Goal: Task Accomplishment & Management: Complete application form

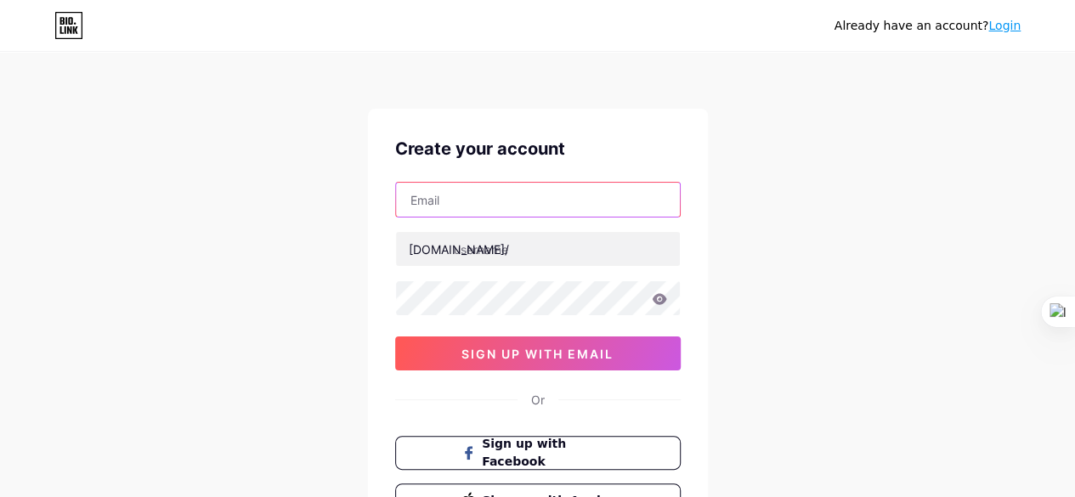
click at [560, 197] on input "text" at bounding box center [538, 200] width 284 height 34
type input "[EMAIL_ADDRESS][DOMAIN_NAME]"
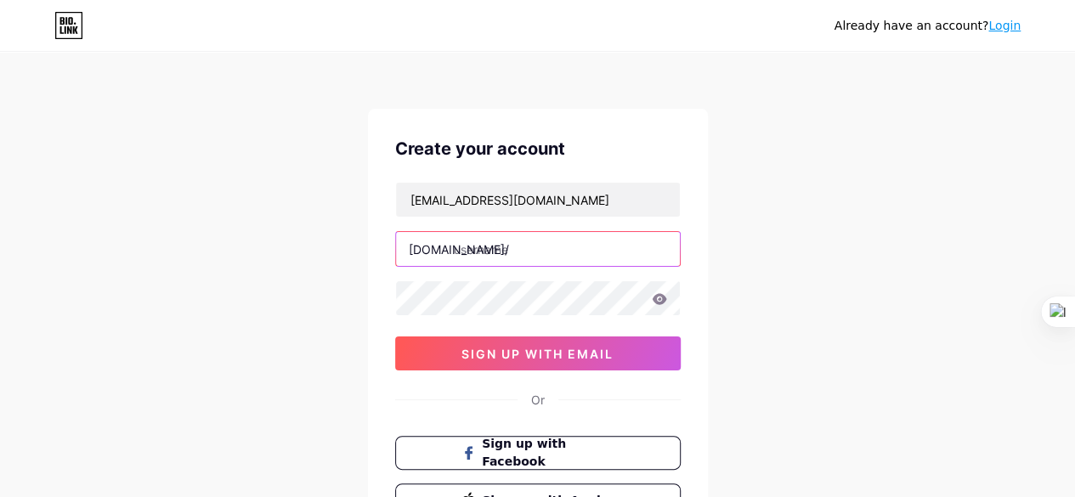
click at [547, 241] on input "text" at bounding box center [538, 249] width 284 height 34
click at [504, 252] on input "text" at bounding box center [538, 249] width 284 height 34
paste input "isoconsultant"
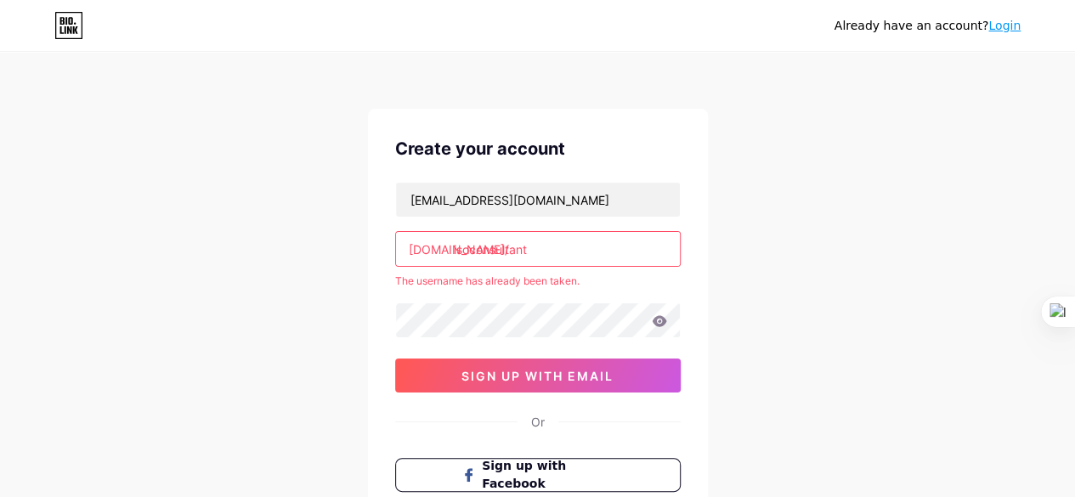
click at [539, 254] on input "isoconsultant" at bounding box center [538, 249] width 284 height 34
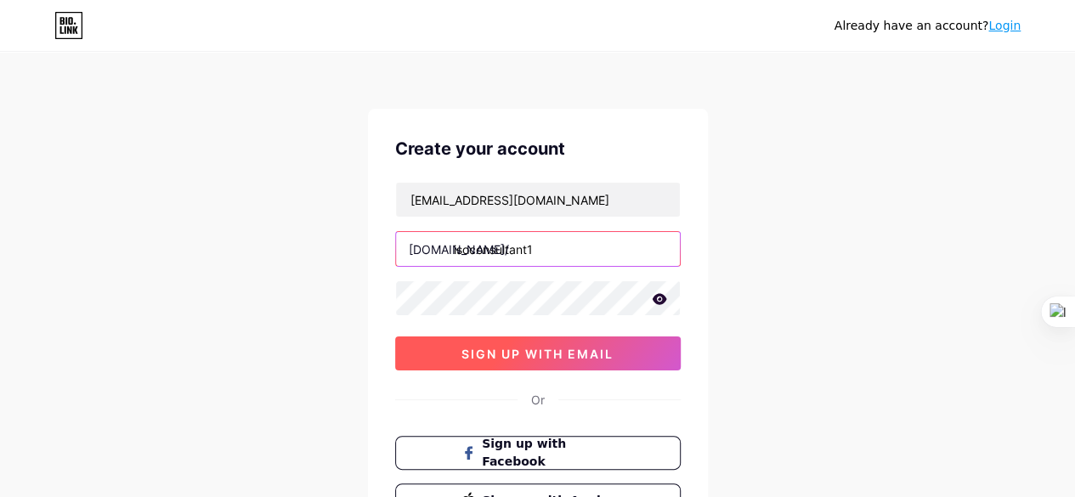
type input "isoconsultant1"
click at [503, 349] on span "sign up with email" at bounding box center [538, 354] width 152 height 14
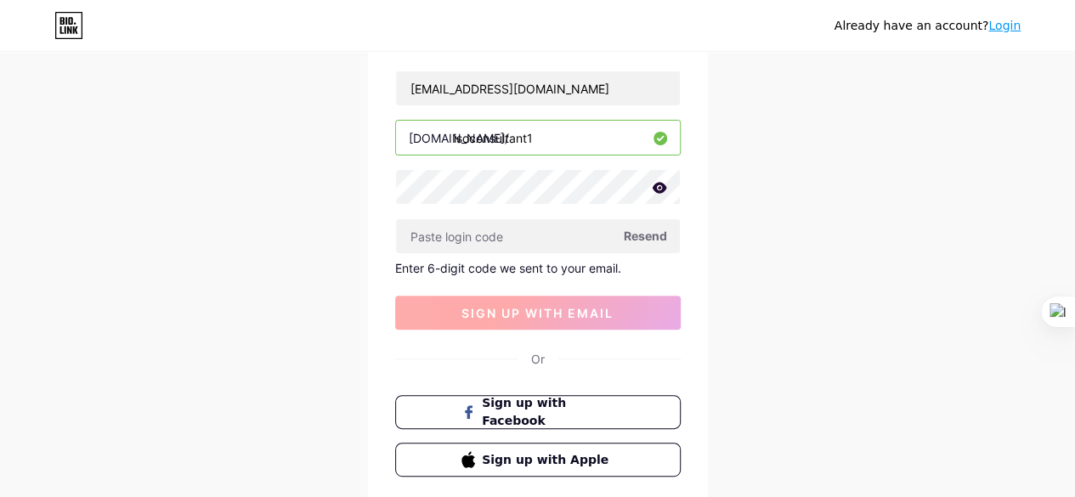
scroll to position [85, 0]
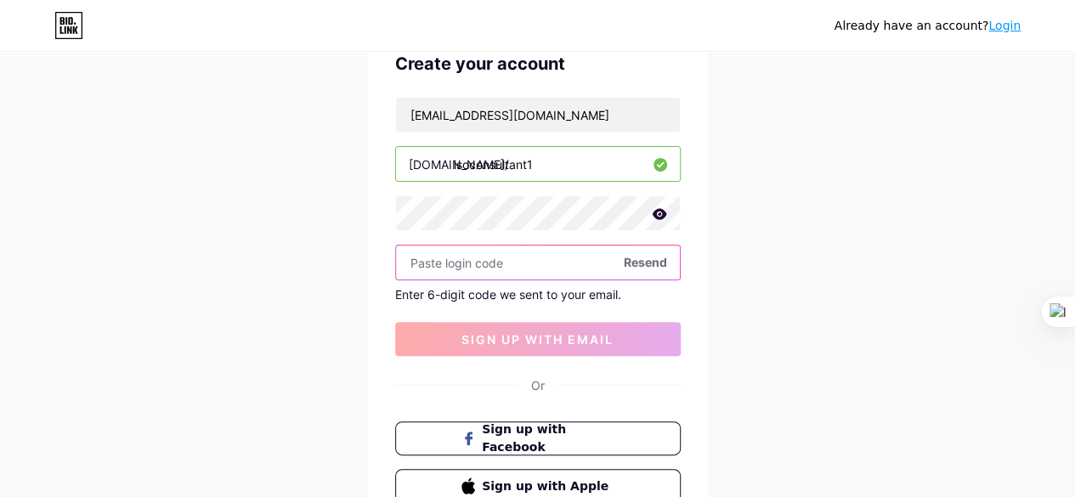
paste input "329615"
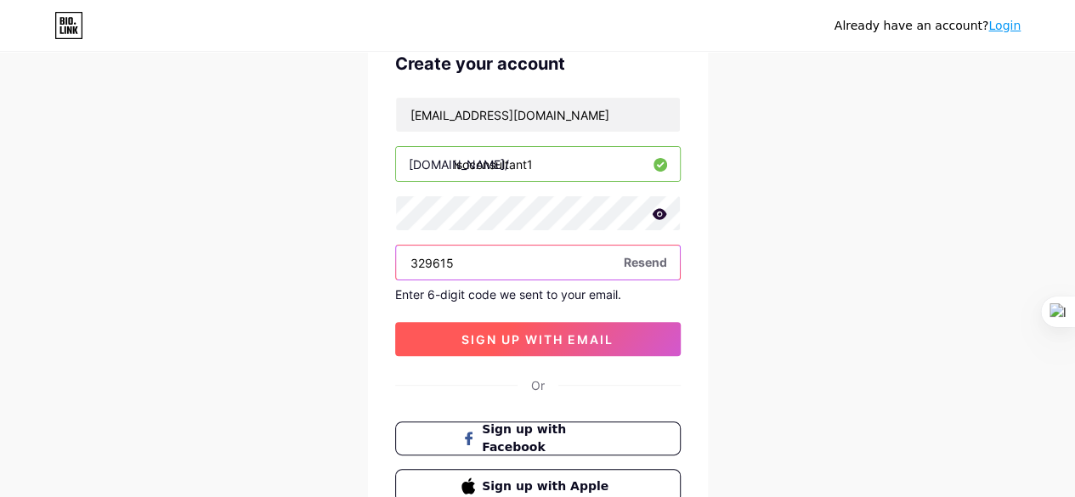
type input "329615"
click at [502, 332] on span "sign up with email" at bounding box center [538, 339] width 152 height 14
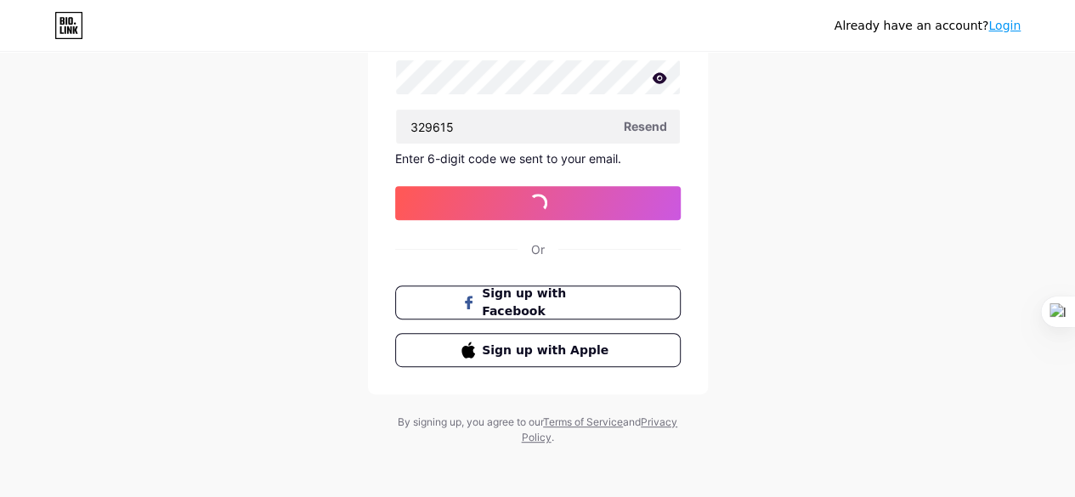
scroll to position [0, 0]
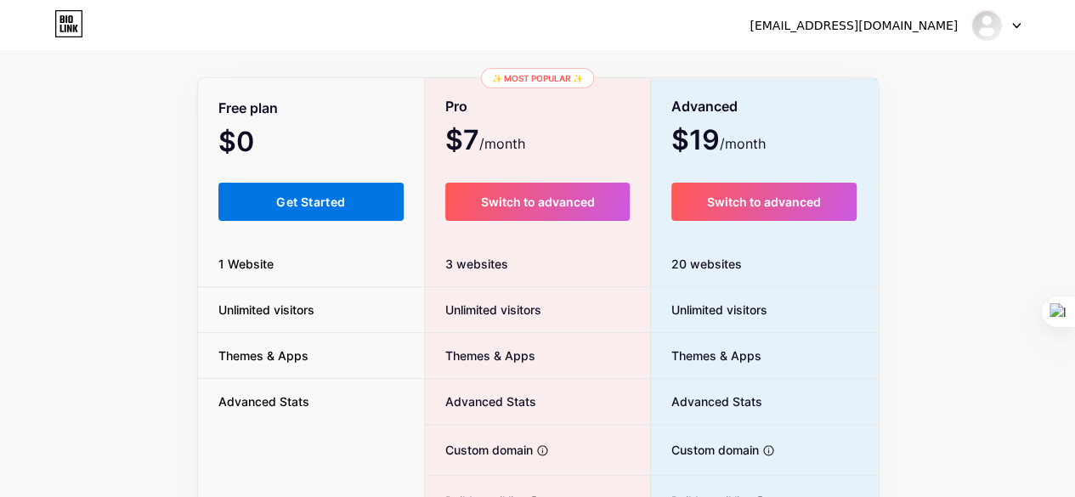
scroll to position [170, 0]
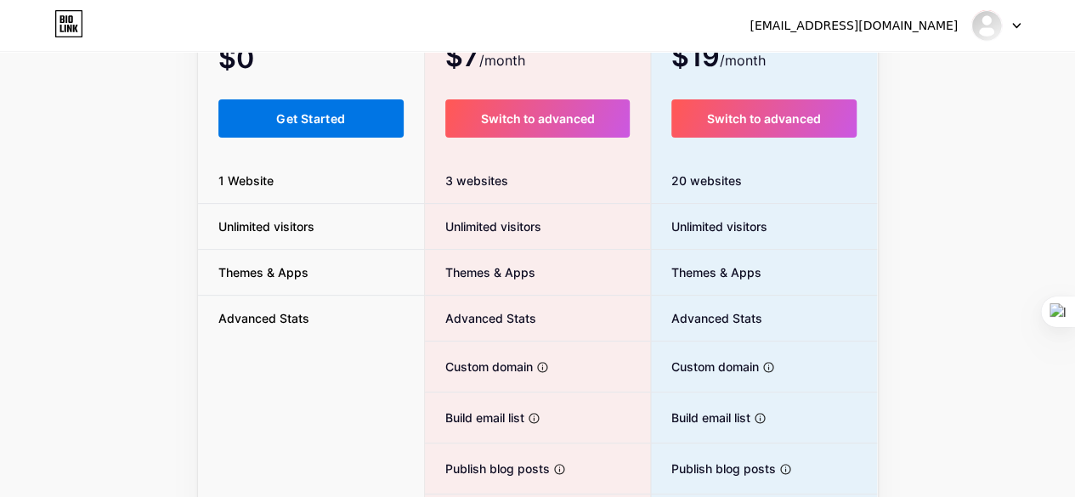
click at [321, 119] on span "Get Started" at bounding box center [310, 118] width 69 height 14
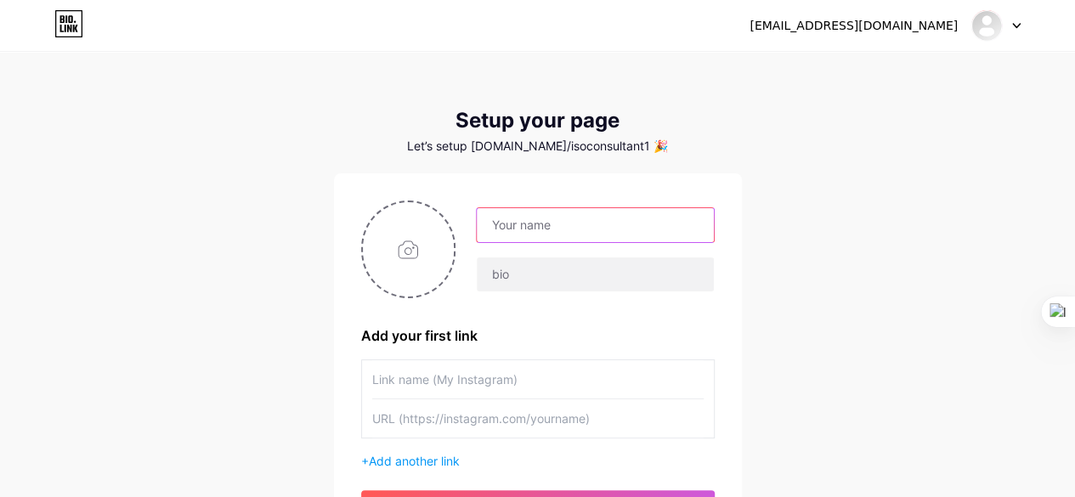
click at [582, 225] on input "text" at bounding box center [595, 225] width 236 height 34
click at [506, 229] on input "text" at bounding box center [595, 225] width 236 height 34
paste input "ISOConsultant"
type input "ISOConsultant"
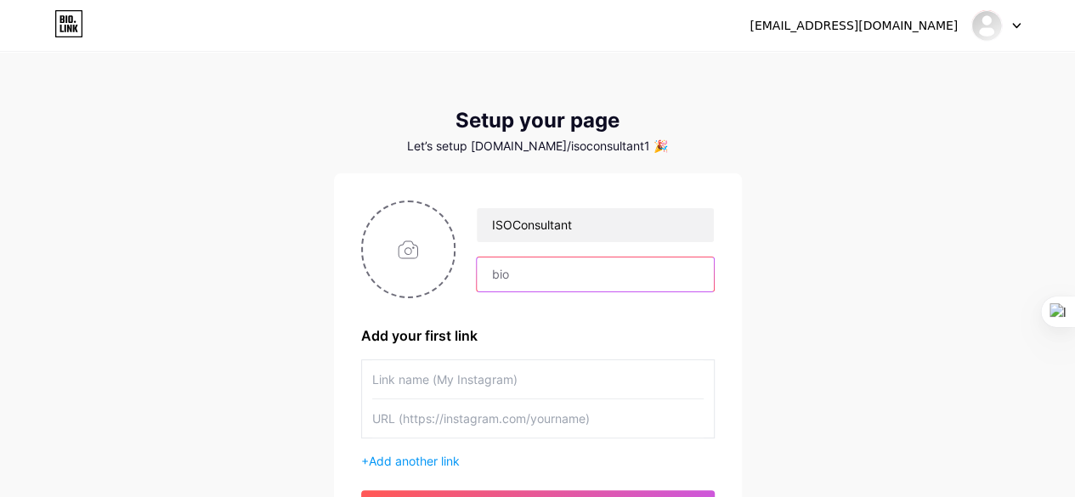
click at [518, 268] on input "text" at bounding box center [595, 275] width 236 height 34
click at [553, 273] on input "text" at bounding box center [595, 275] width 236 height 34
paste input "PopularCert Philippines is a trusted leader in ISO certification in the [GEOGRA…"
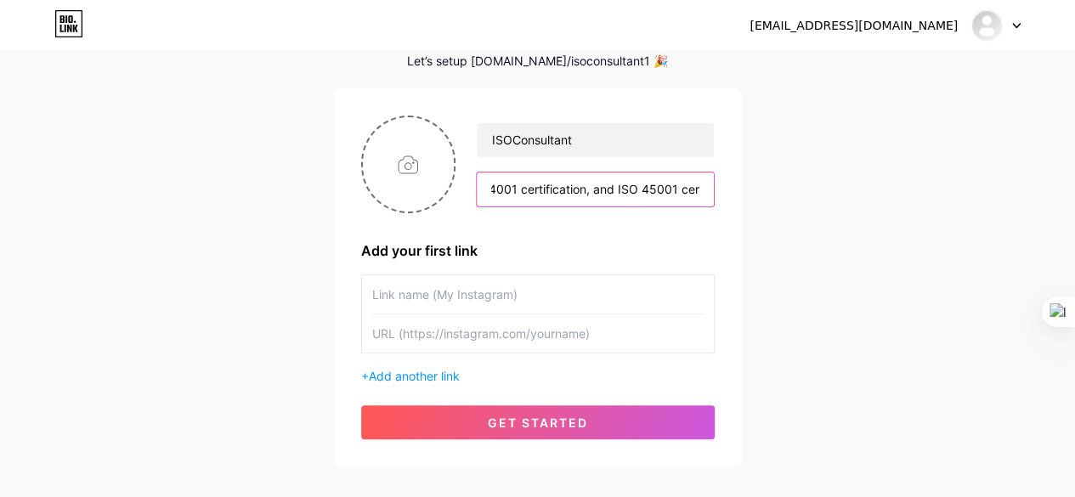
type input "PopularCert Philippines is a trusted leader in ISO certification in the [GEOGRA…"
click at [553, 292] on input "text" at bounding box center [538, 294] width 332 height 38
click at [511, 292] on input "text" at bounding box center [538, 294] width 332 height 38
click at [461, 303] on input "text" at bounding box center [538, 294] width 332 height 38
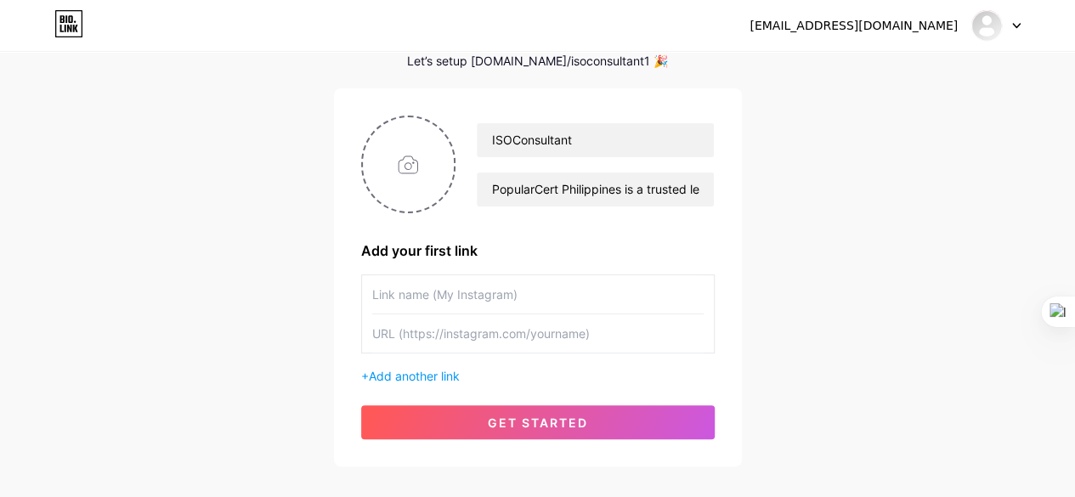
click at [418, 305] on input "text" at bounding box center [538, 294] width 332 height 38
paste input "ISO certification in the [GEOGRAPHIC_DATA]"
type input "ISO certification in the [GEOGRAPHIC_DATA]"
click at [431, 333] on input "text" at bounding box center [538, 334] width 332 height 38
click at [513, 346] on input "text" at bounding box center [538, 334] width 332 height 38
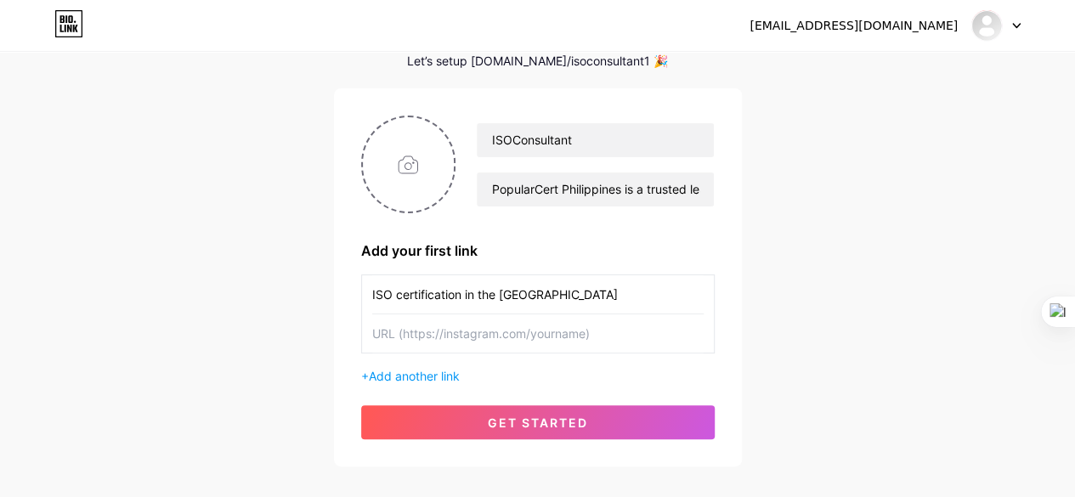
paste input "[URL][DOMAIN_NAME]"
type input "[URL][DOMAIN_NAME]"
click at [446, 371] on span "Add another link" at bounding box center [414, 376] width 91 height 14
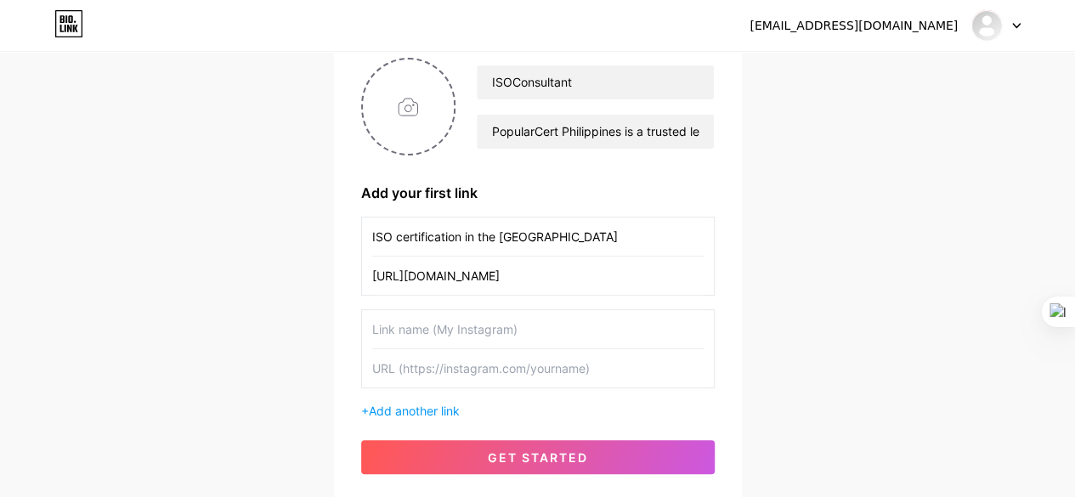
scroll to position [170, 0]
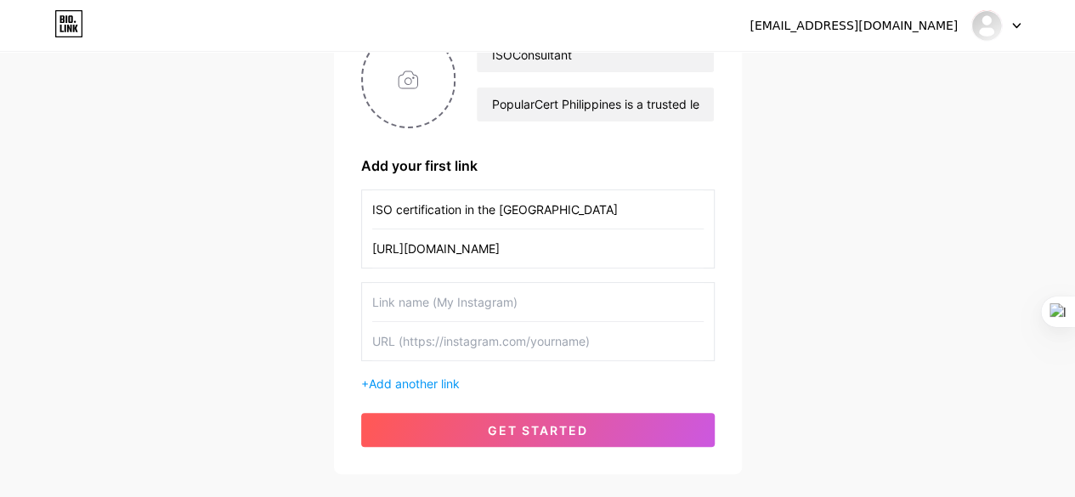
click at [481, 312] on input "text" at bounding box center [538, 302] width 332 height 38
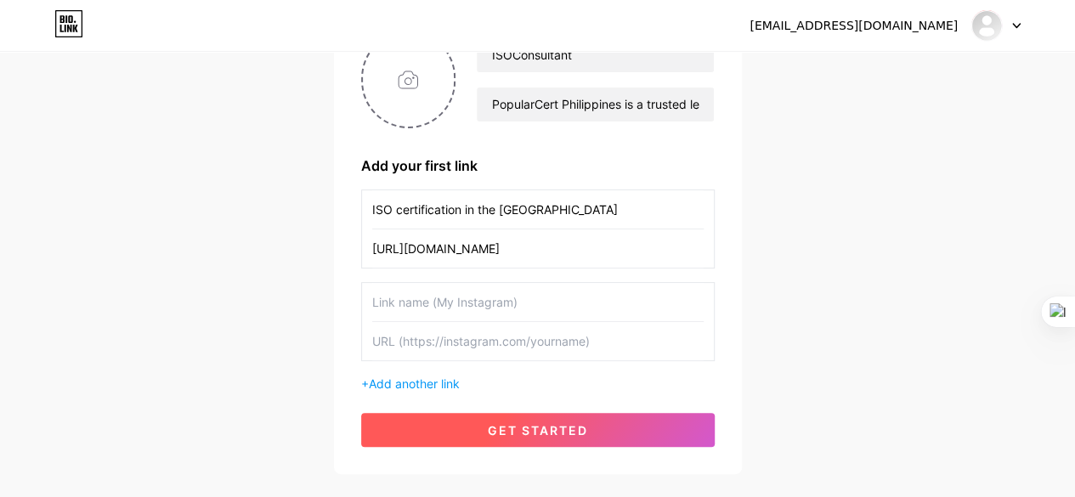
click at [503, 427] on span "get started" at bounding box center [538, 430] width 100 height 14
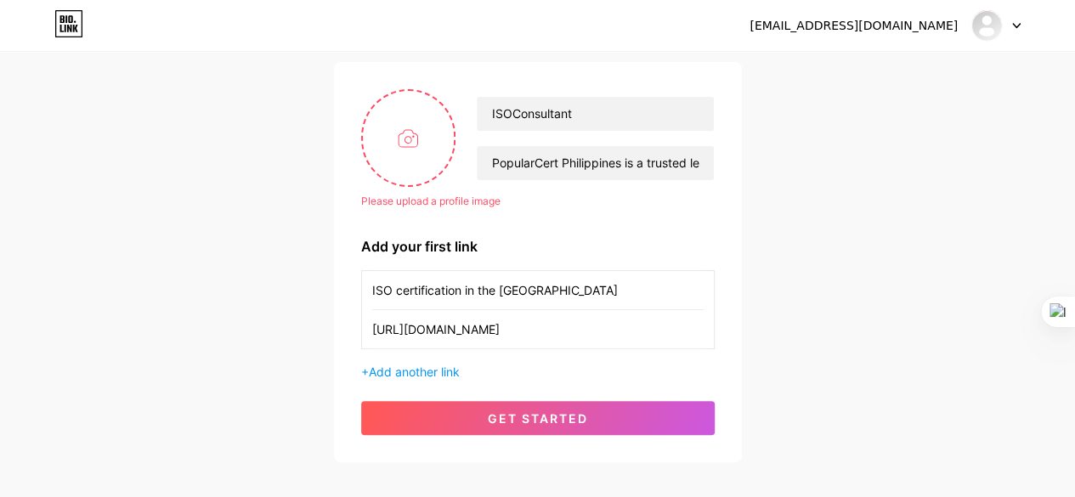
scroll to position [85, 0]
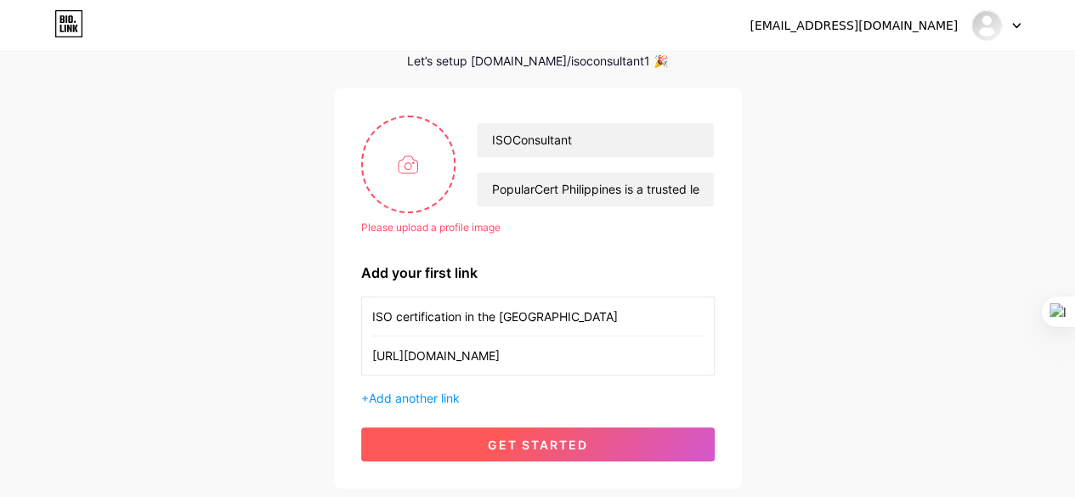
click at [479, 444] on button "get started" at bounding box center [538, 445] width 354 height 34
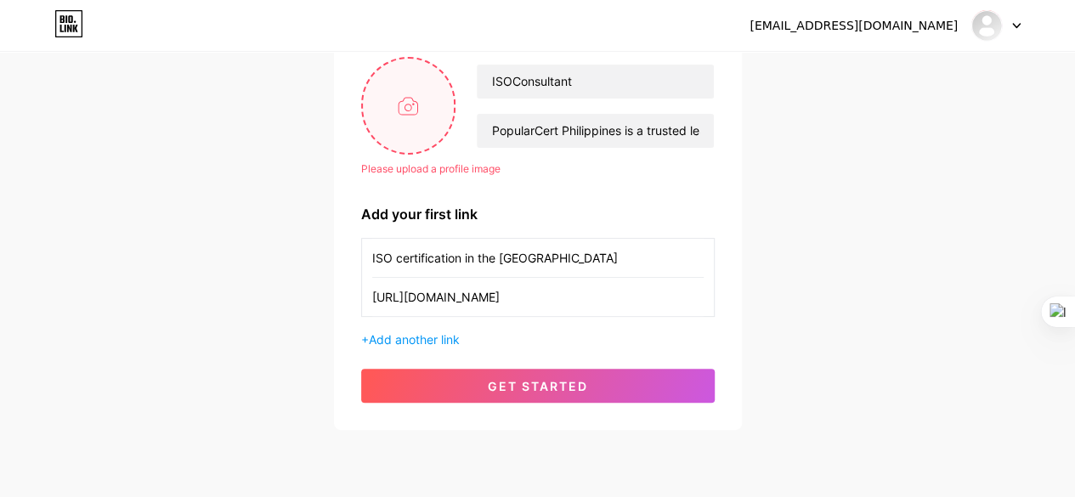
scroll to position [197, 0]
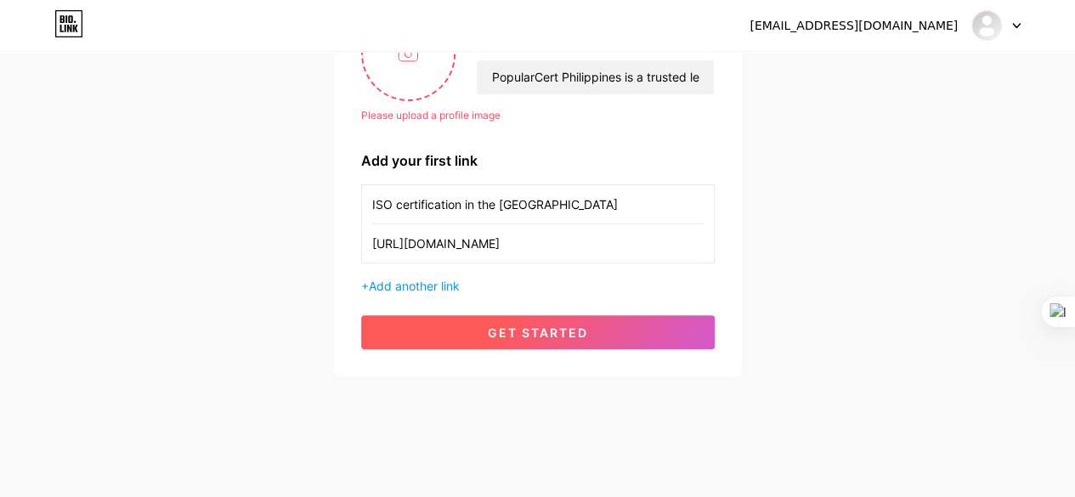
click at [448, 330] on button "get started" at bounding box center [538, 332] width 354 height 34
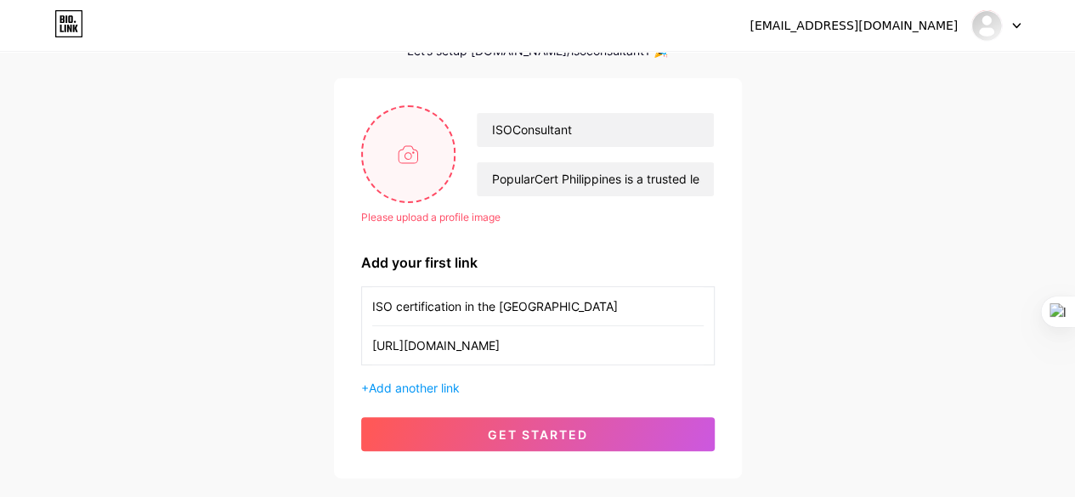
scroll to position [0, 0]
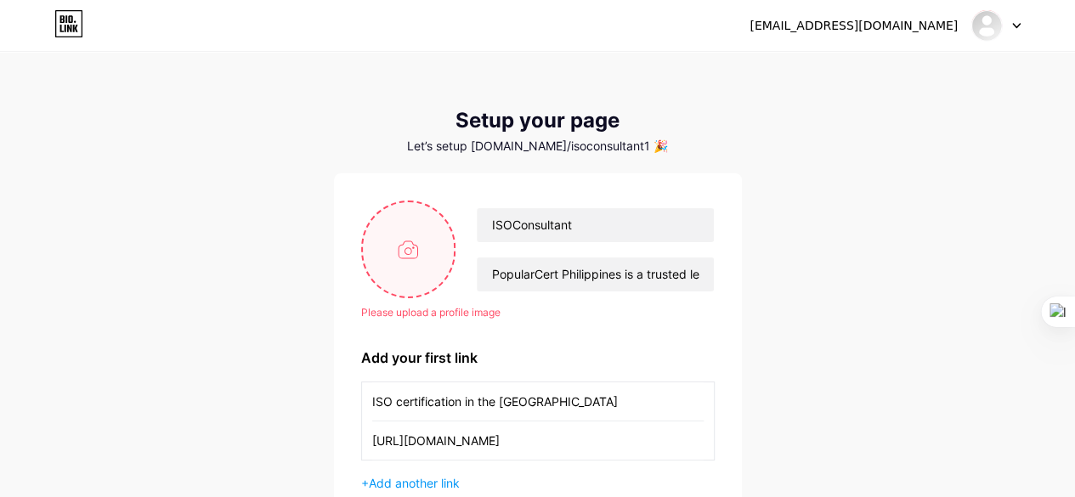
click at [400, 251] on input "file" at bounding box center [409, 249] width 92 height 94
type input "C:\fakepath\Popular_cert-removebg (3) (1) (3).png"
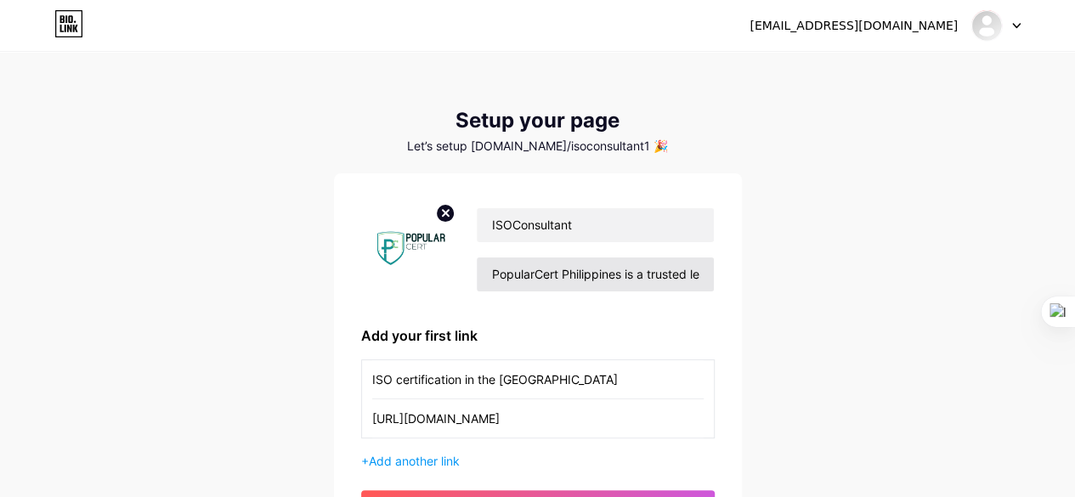
scroll to position [175, 0]
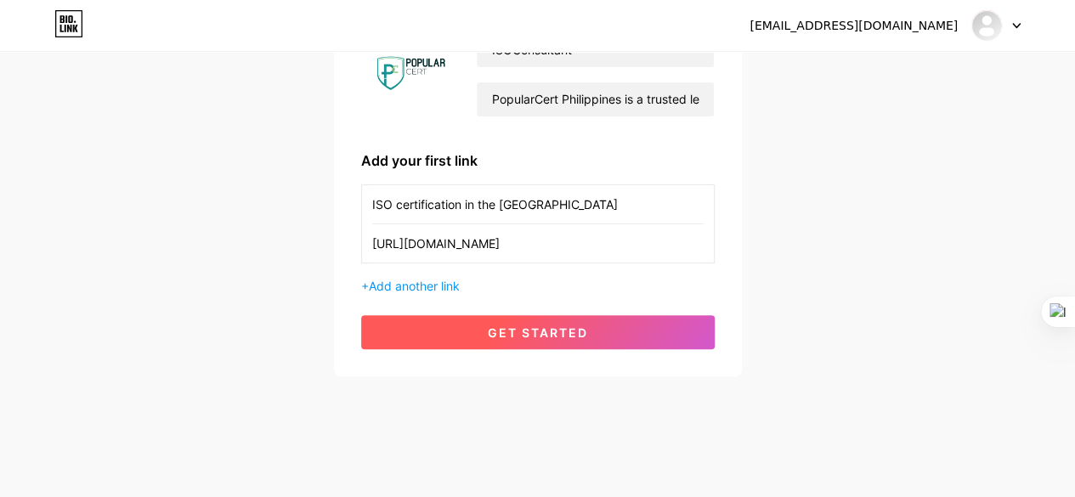
click at [587, 327] on button "get started" at bounding box center [538, 332] width 354 height 34
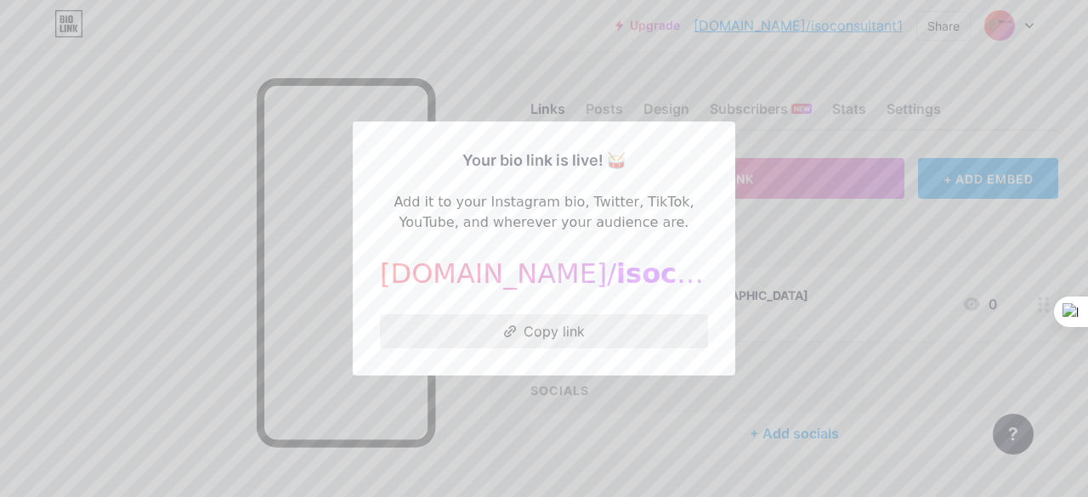
click at [656, 332] on button "Copy link" at bounding box center [544, 332] width 328 height 34
click at [794, 240] on div at bounding box center [544, 248] width 1088 height 497
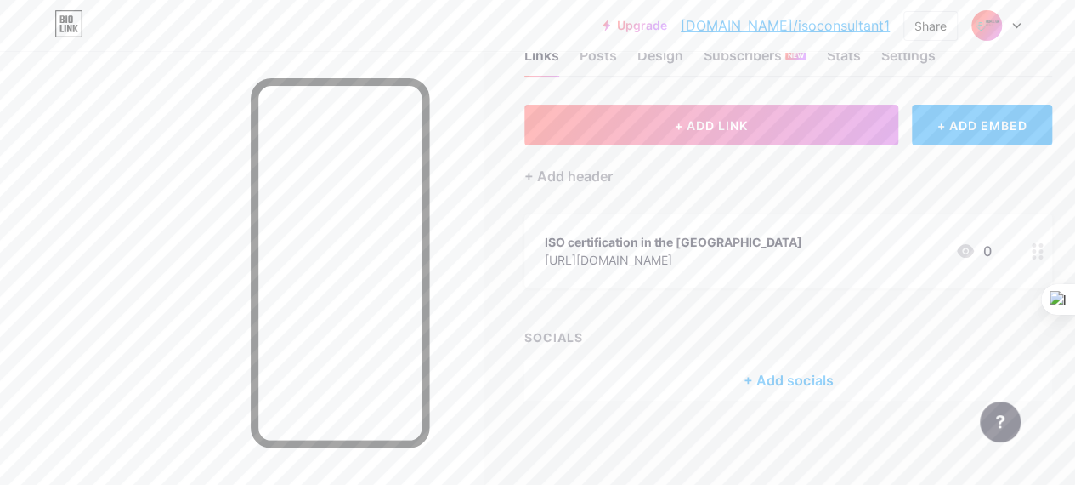
click at [804, 383] on div "+ Add socials" at bounding box center [789, 380] width 528 height 41
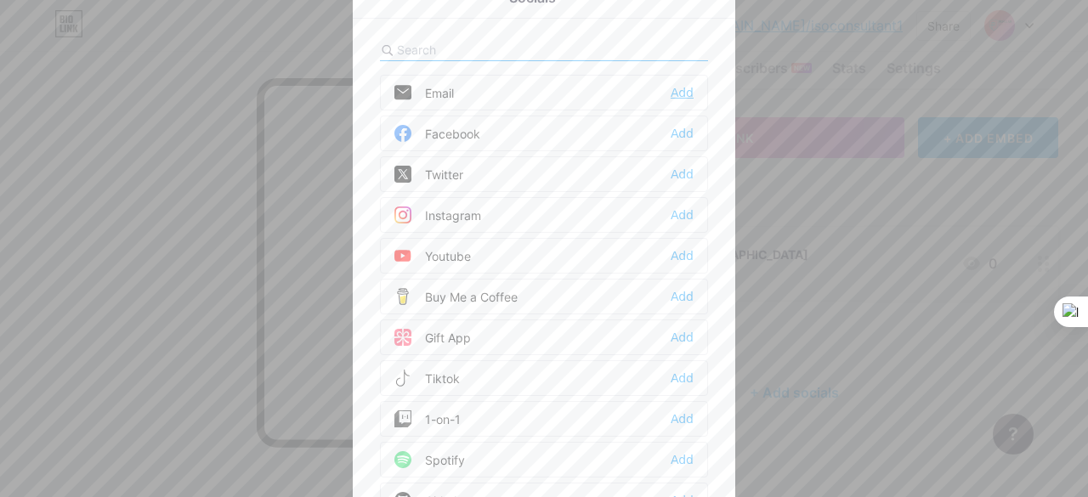
click at [681, 91] on div "Add" at bounding box center [682, 92] width 23 height 17
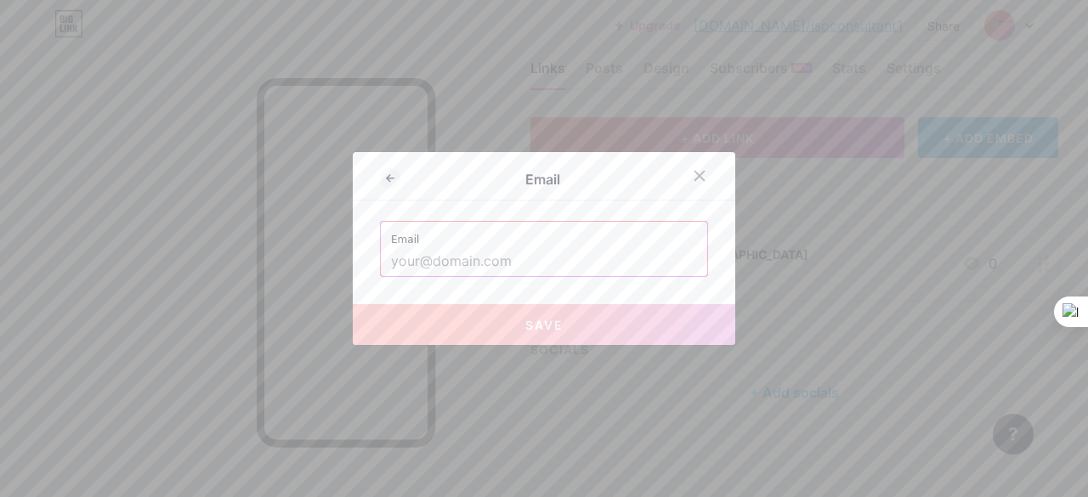
click at [527, 248] on input "text" at bounding box center [544, 261] width 306 height 29
paste input "[EMAIL_ADDRESS][DOMAIN_NAME]"
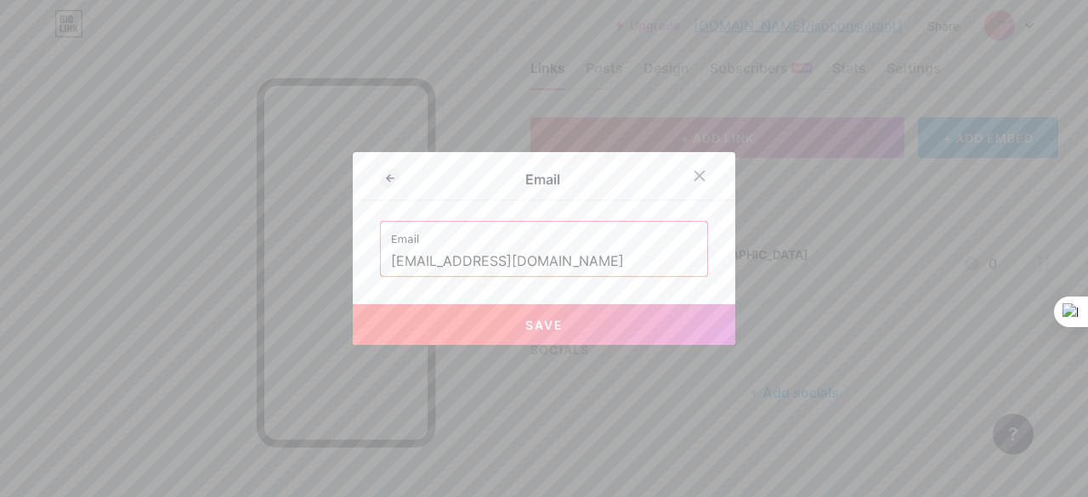
click at [525, 329] on span "Save" at bounding box center [544, 325] width 38 height 14
type input "mailto:[EMAIL_ADDRESS][DOMAIN_NAME]"
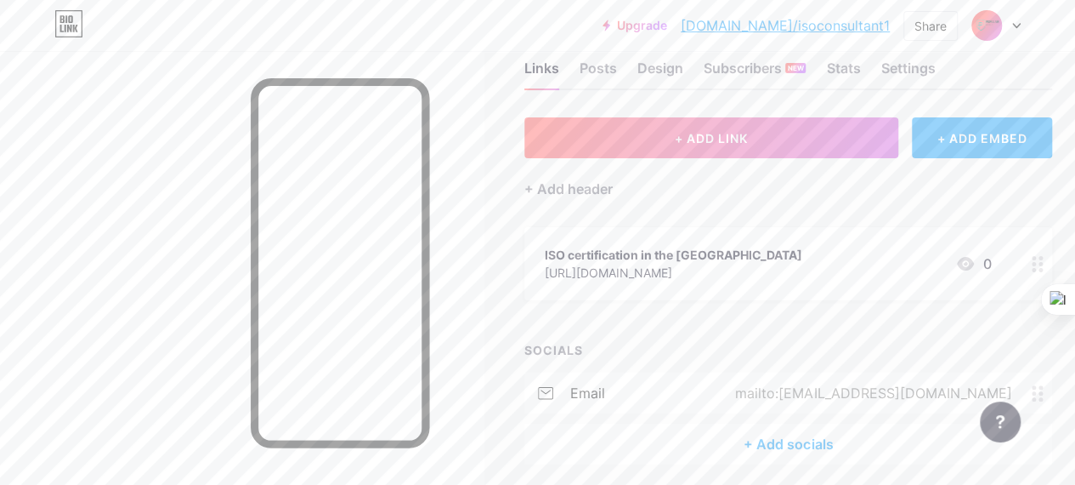
scroll to position [105, 0]
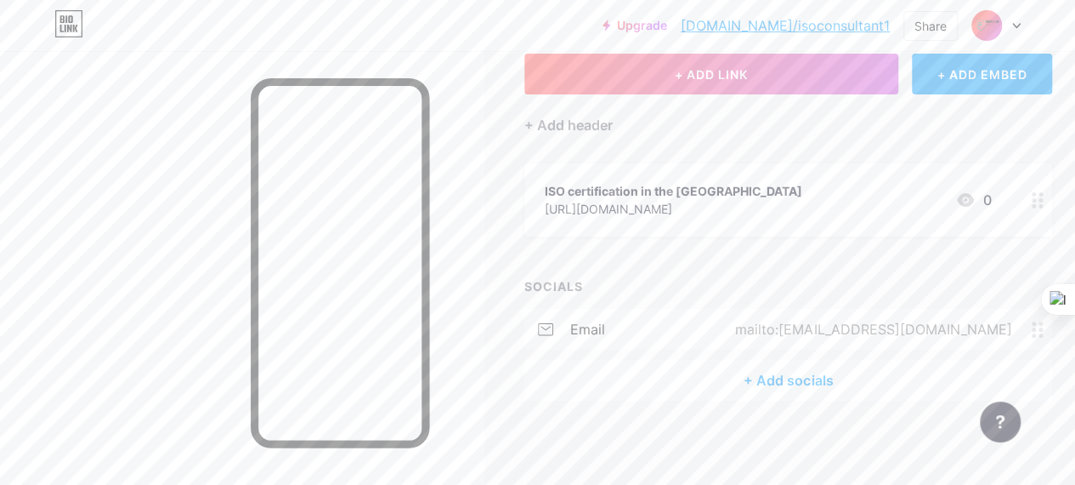
click at [760, 374] on div "+ Add socials" at bounding box center [789, 380] width 528 height 41
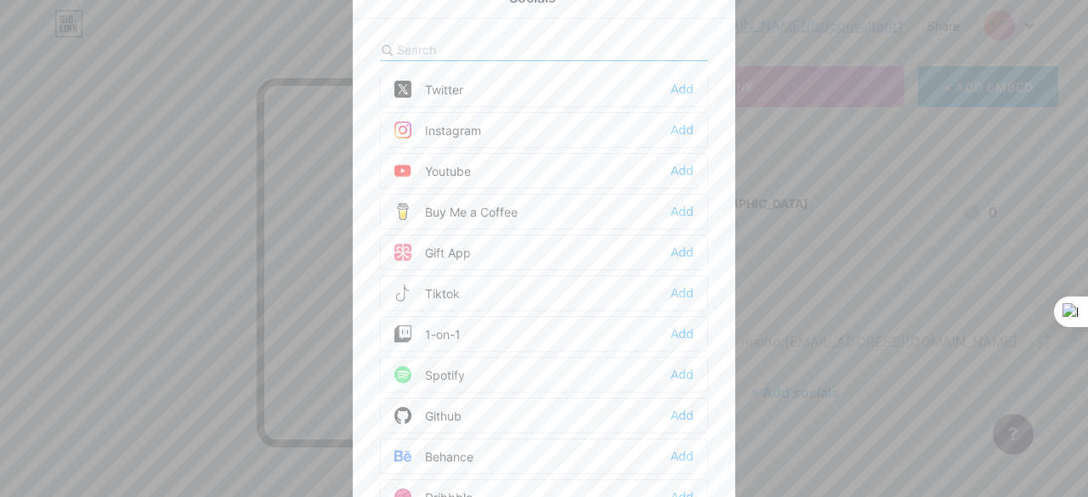
scroll to position [0, 0]
click at [615, 139] on div "Facebook Add" at bounding box center [544, 134] width 328 height 36
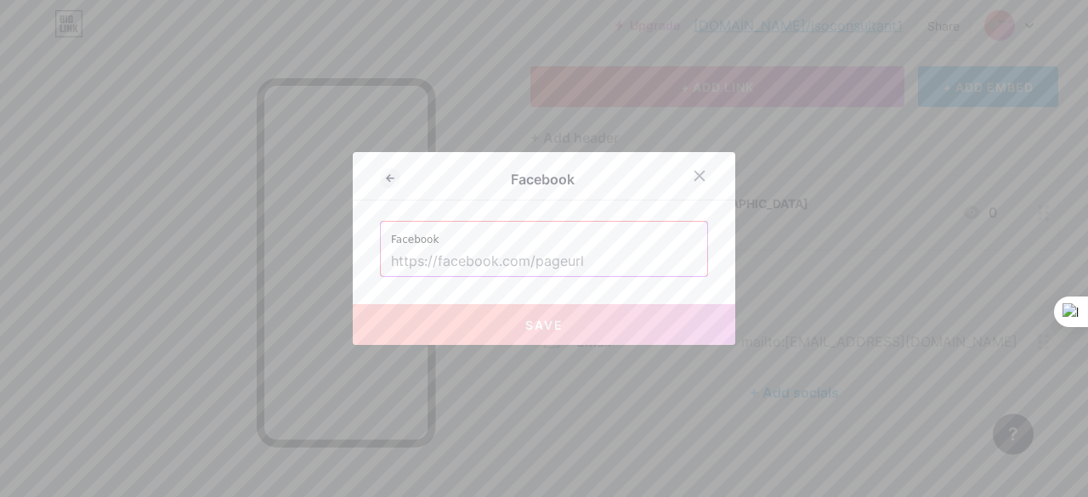
click at [413, 267] on input "text" at bounding box center [544, 261] width 306 height 29
paste input "[URL][DOMAIN_NAME]"
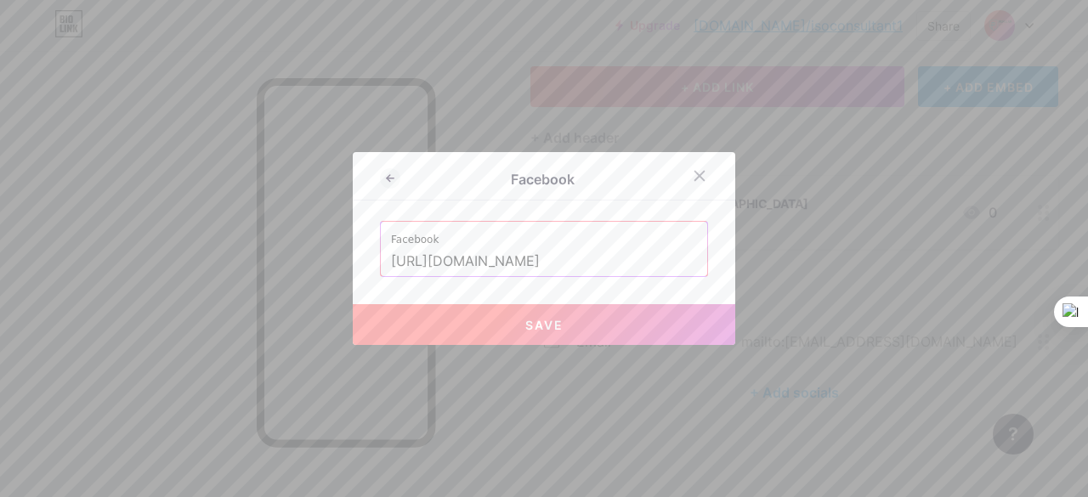
type input "[URL][DOMAIN_NAME]"
click at [500, 324] on button "Save" at bounding box center [544, 324] width 383 height 41
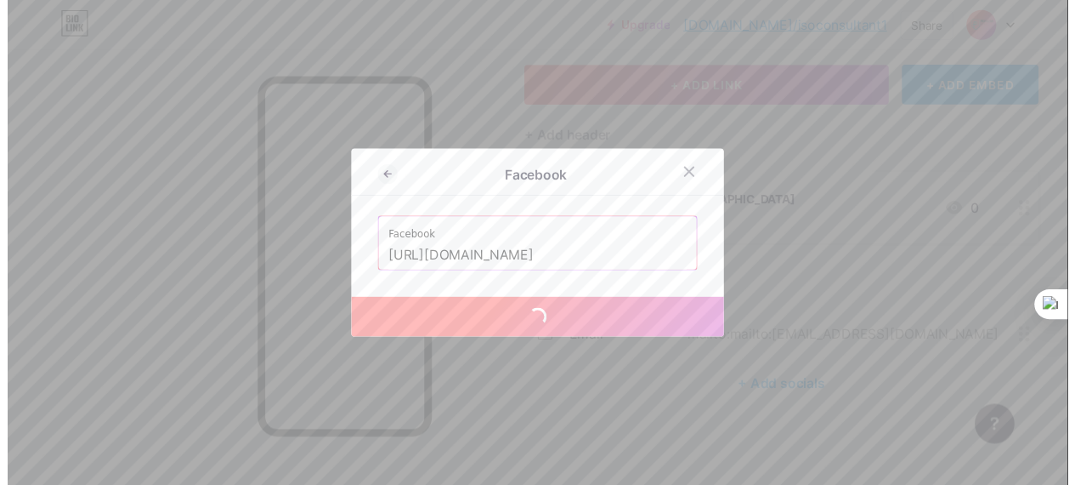
scroll to position [0, 0]
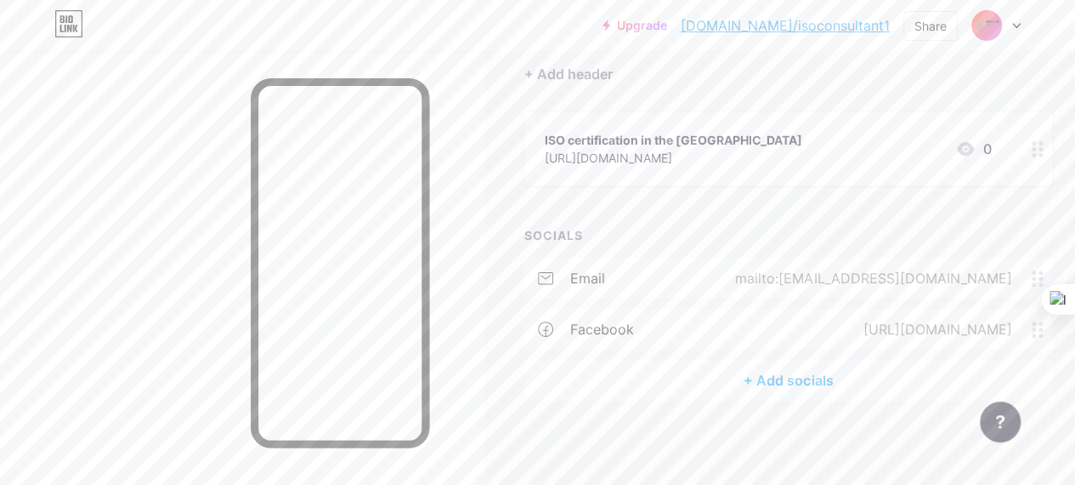
click at [774, 378] on div "+ Add socials" at bounding box center [789, 380] width 528 height 41
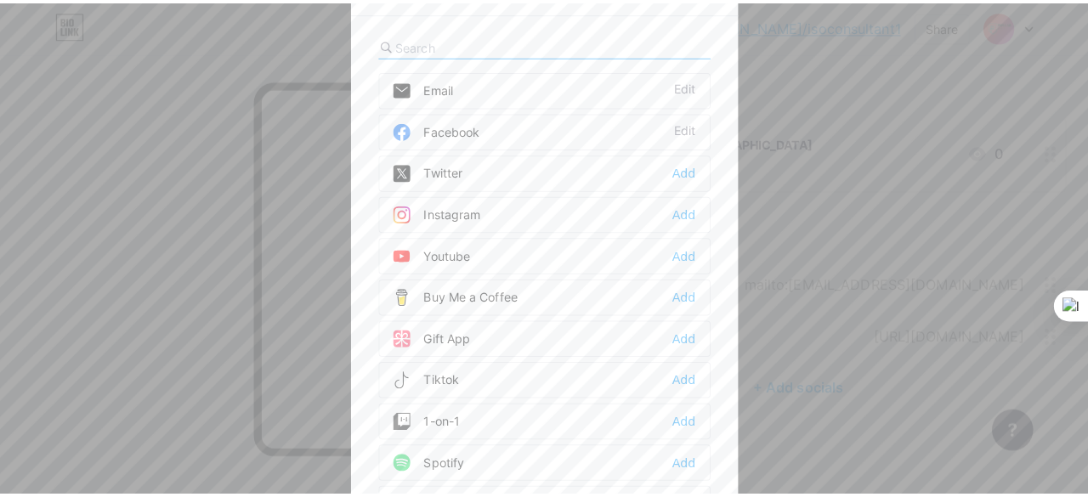
scroll to position [143, 0]
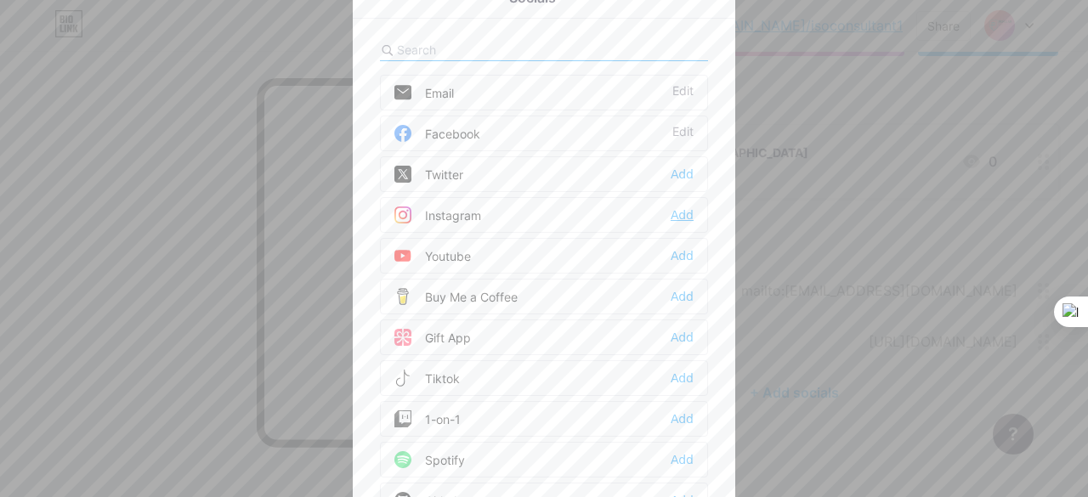
click at [685, 215] on div "Add" at bounding box center [682, 215] width 23 height 17
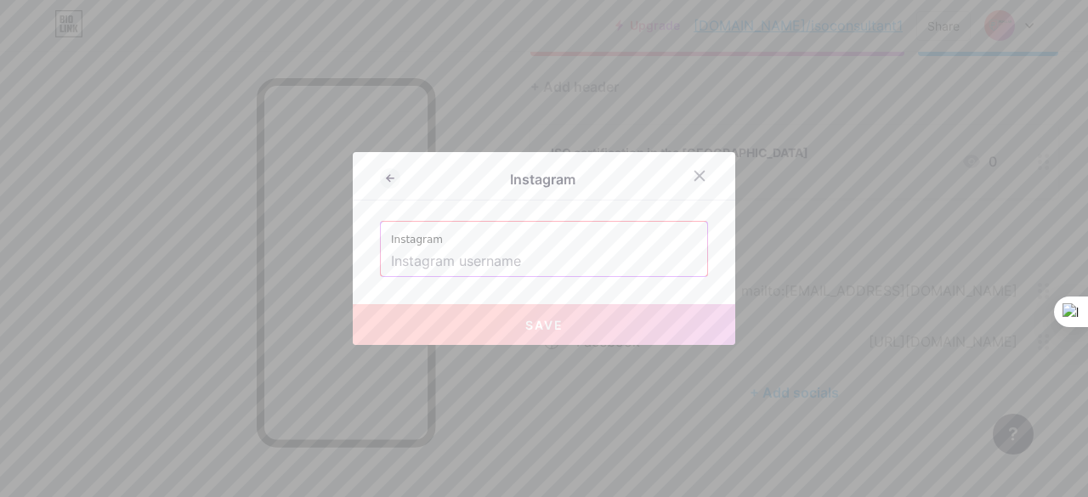
click at [530, 252] on input "text" at bounding box center [544, 261] width 306 height 29
paste input "[URL][DOMAIN_NAME]"
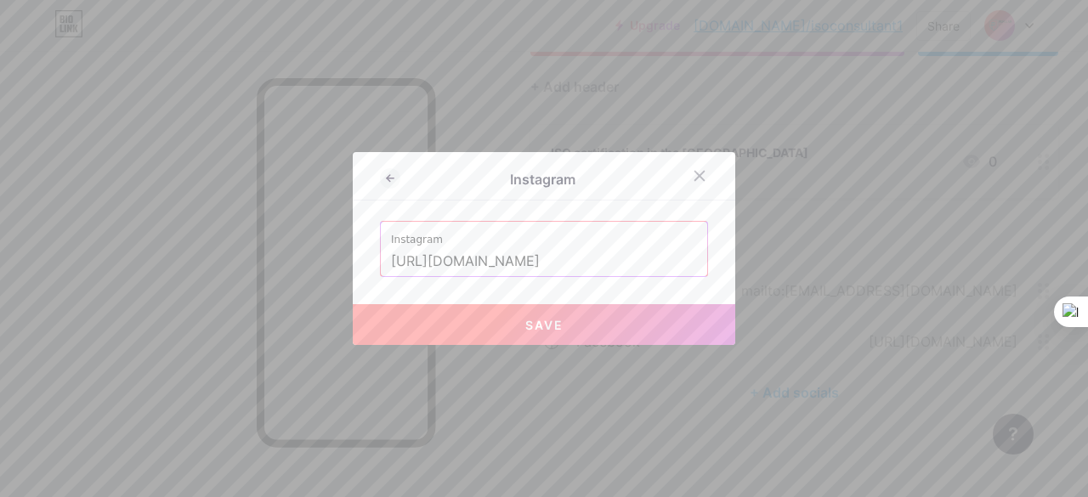
scroll to position [0, 248]
click at [550, 331] on span "Save" at bounding box center [544, 325] width 38 height 14
type input "[URL][DOMAIN_NAME][DOMAIN_NAME]"
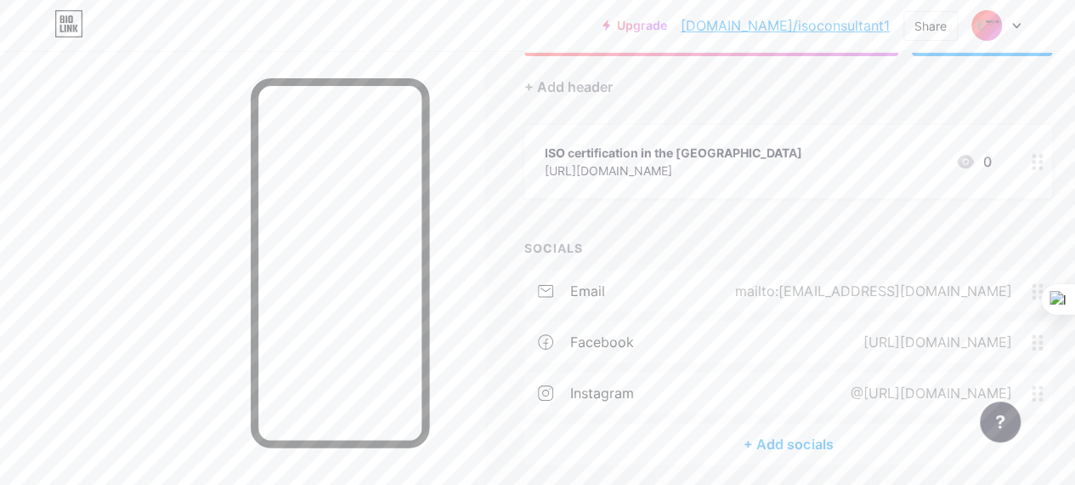
click at [780, 438] on div "+ Add socials" at bounding box center [789, 443] width 528 height 41
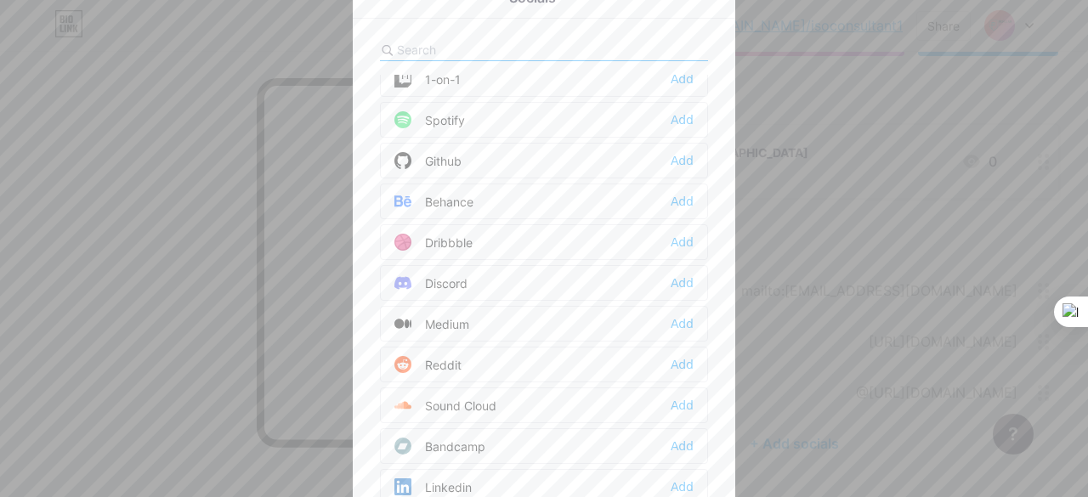
scroll to position [510, 0]
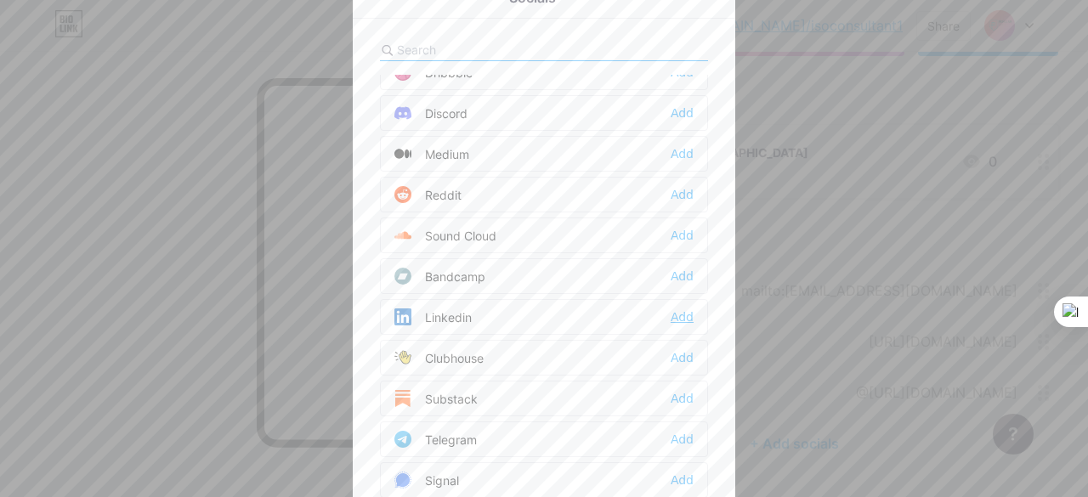
click at [682, 312] on div "Add" at bounding box center [682, 317] width 23 height 17
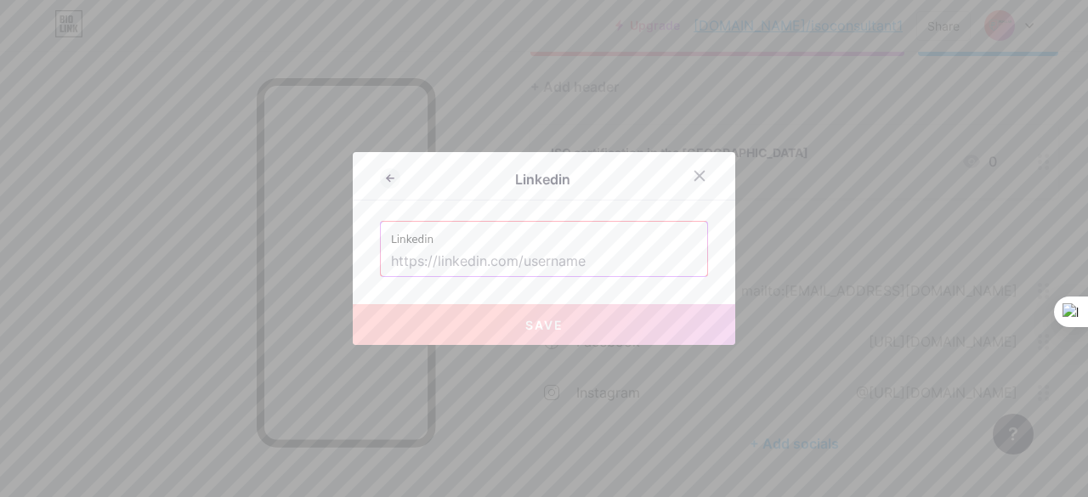
click at [549, 252] on input "text" at bounding box center [544, 261] width 306 height 29
paste input "[URL][DOMAIN_NAME]"
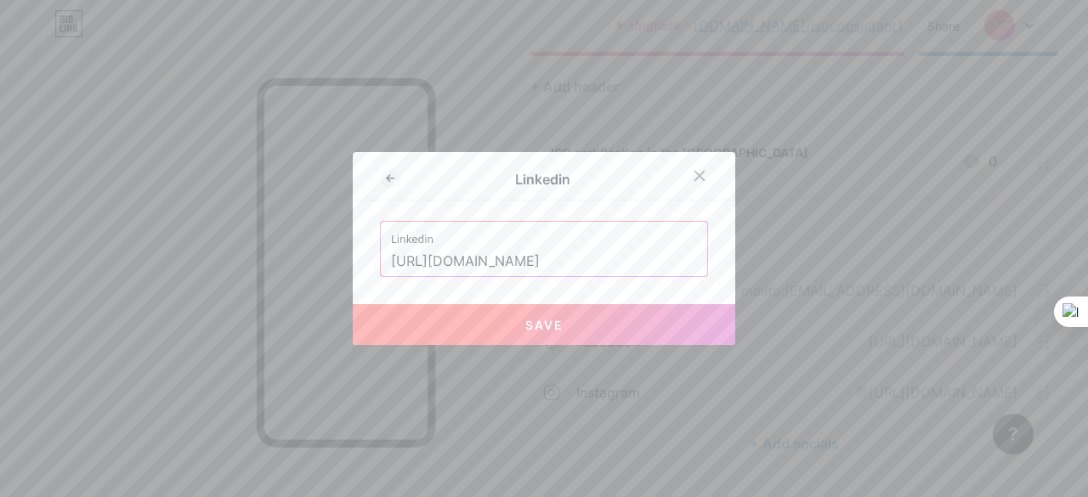
type input "[URL][DOMAIN_NAME]"
click at [535, 318] on span "Save" at bounding box center [544, 325] width 38 height 14
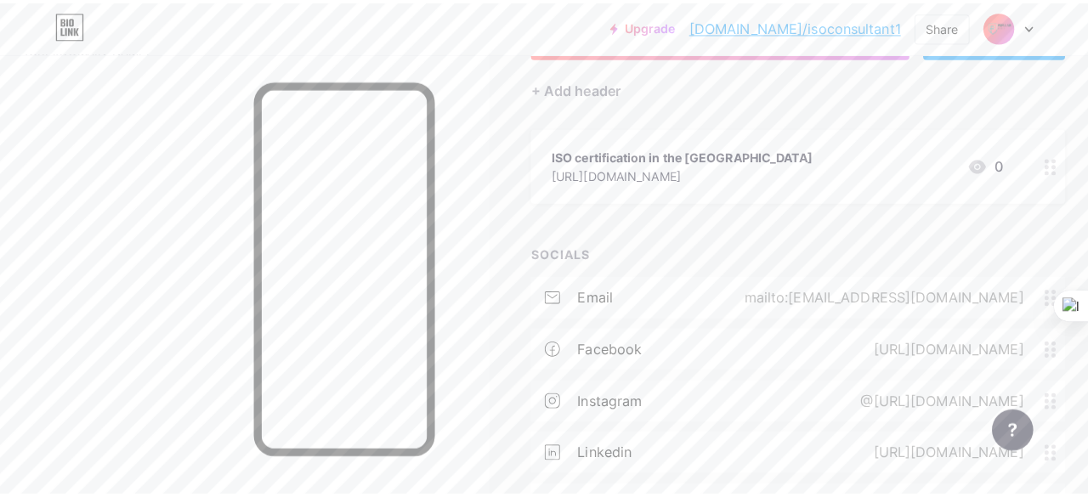
scroll to position [228, 0]
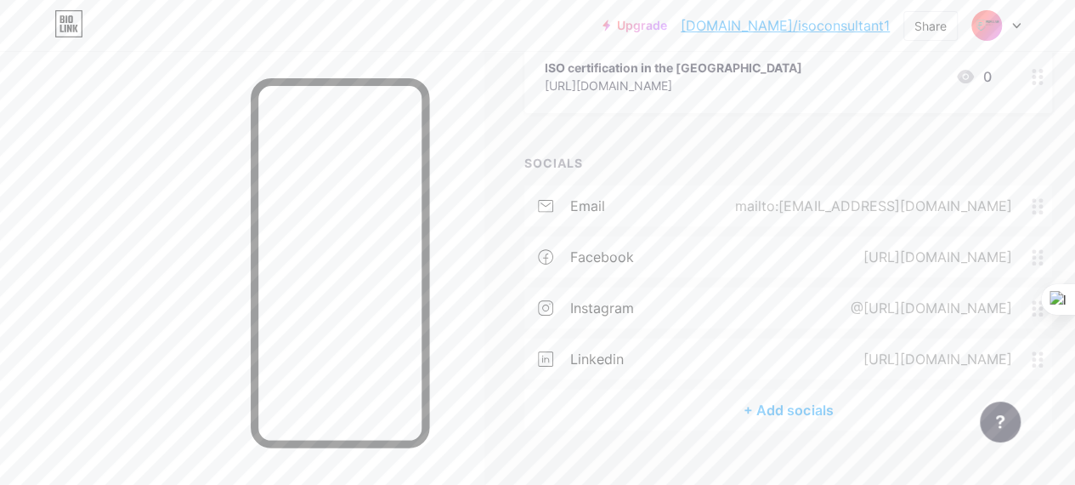
click at [786, 417] on div "+ Add socials" at bounding box center [789, 409] width 528 height 41
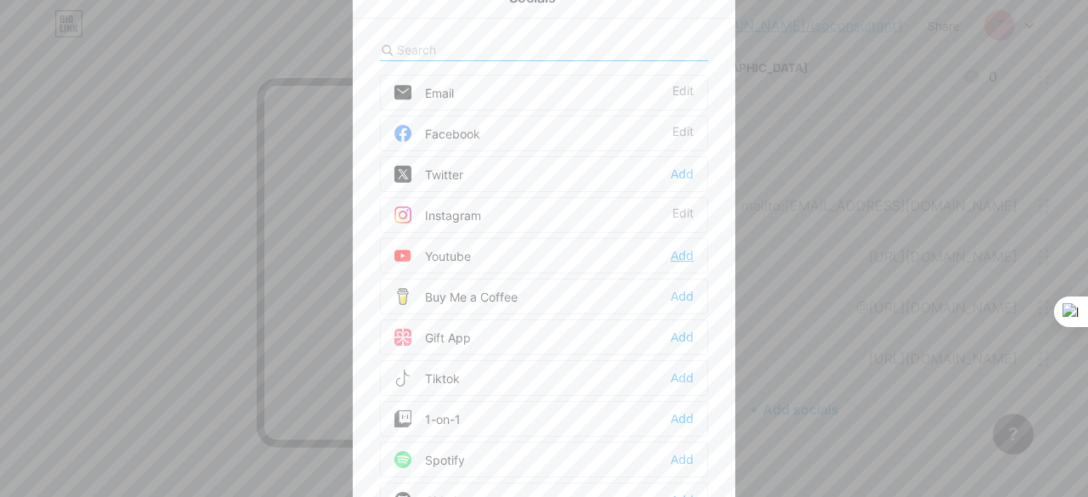
click at [676, 251] on div "Add" at bounding box center [682, 255] width 23 height 17
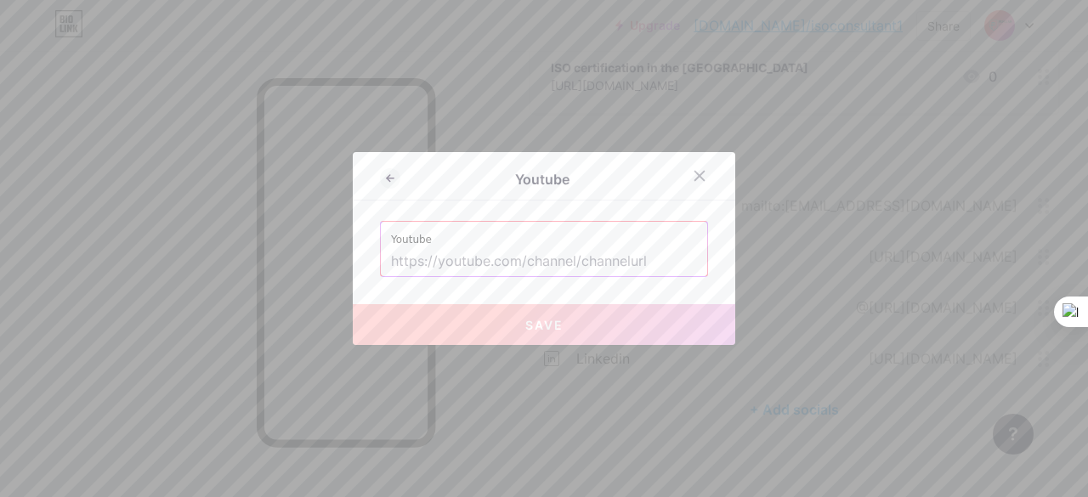
click at [556, 258] on input "text" at bounding box center [544, 261] width 306 height 29
paste input "[URL][DOMAIN_NAME]"
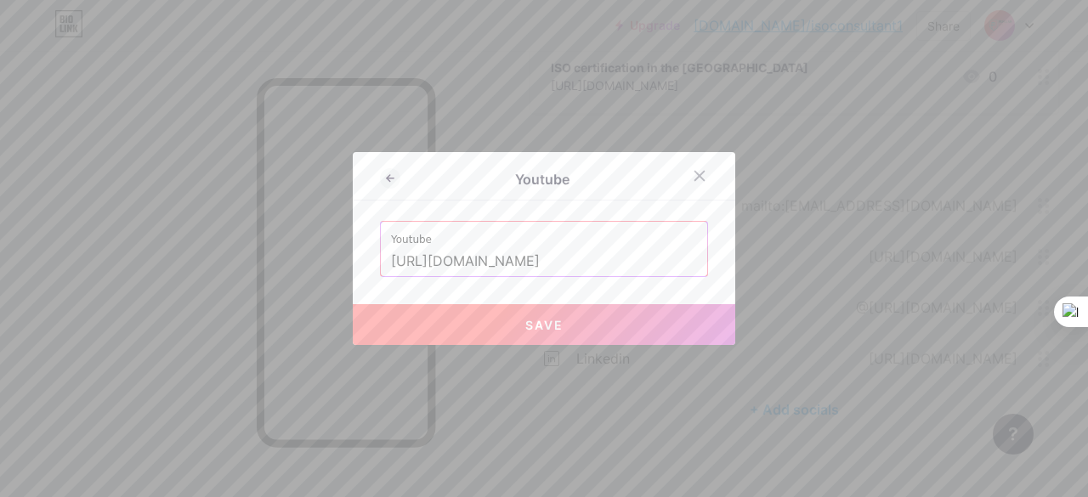
type input "[URL][DOMAIN_NAME]"
click at [549, 326] on span "Save" at bounding box center [544, 325] width 38 height 14
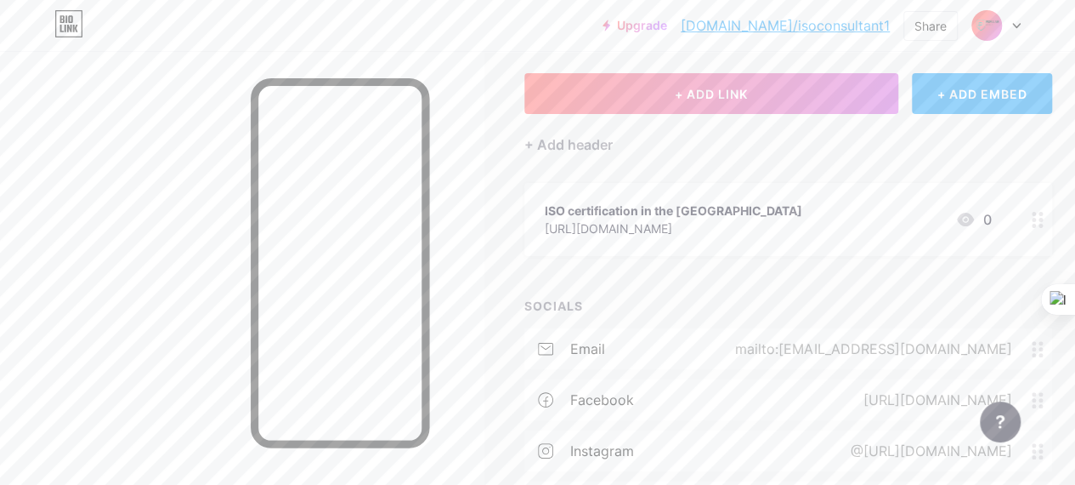
scroll to position [0, 0]
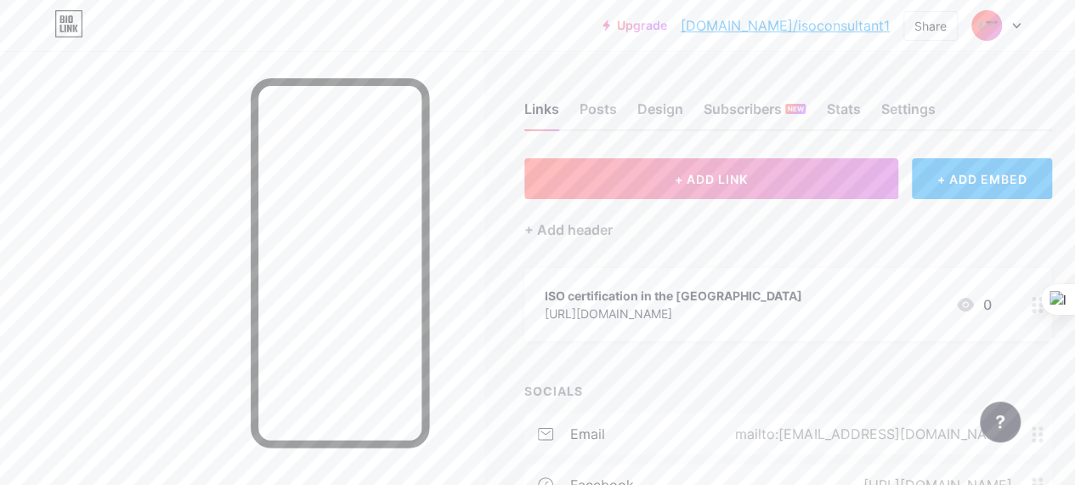
click at [996, 31] on img at bounding box center [986, 25] width 27 height 27
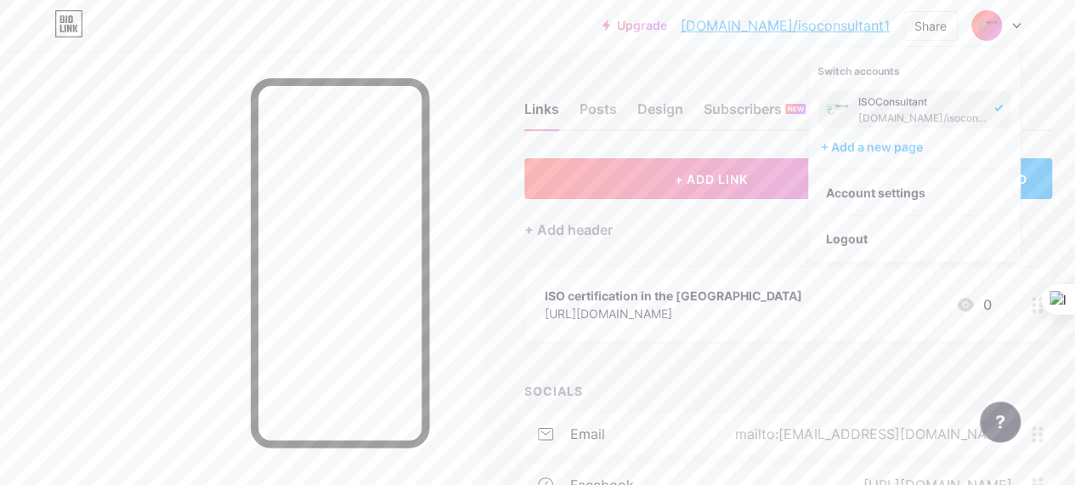
click at [933, 115] on div "[DOMAIN_NAME]/isoconsultant1" at bounding box center [924, 118] width 131 height 14
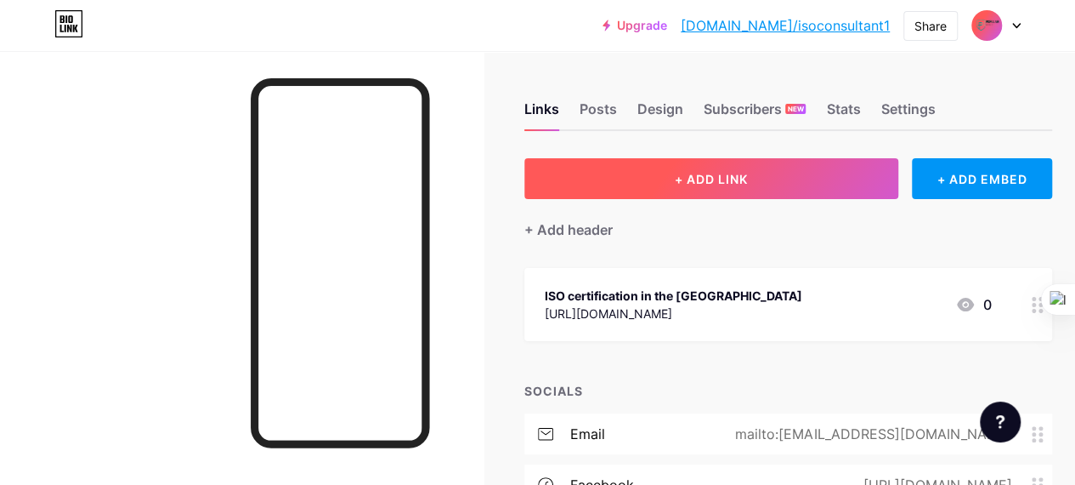
click at [757, 189] on button "+ ADD LINK" at bounding box center [712, 178] width 374 height 41
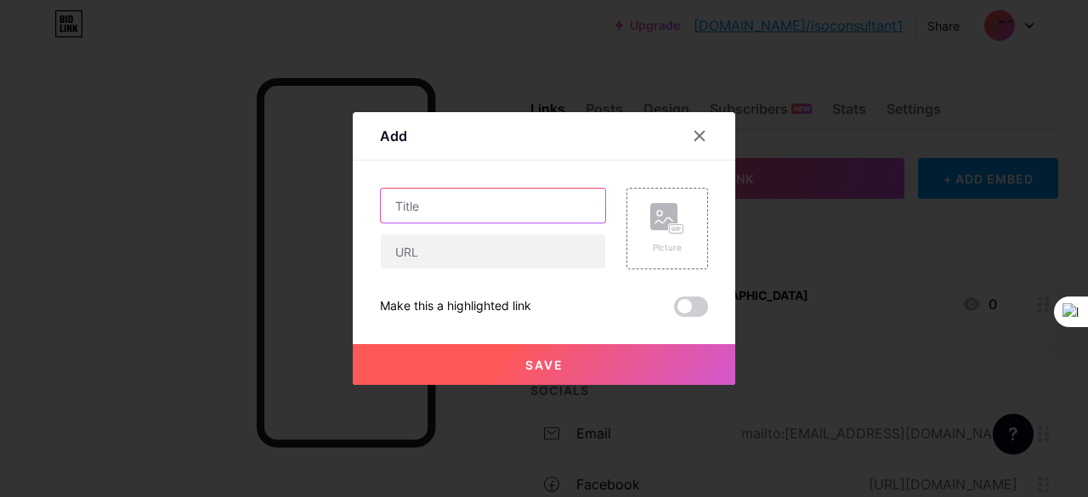
click at [499, 197] on input "text" at bounding box center [493, 206] width 224 height 34
paste input "ISO certification in the [GEOGRAPHIC_DATA]"
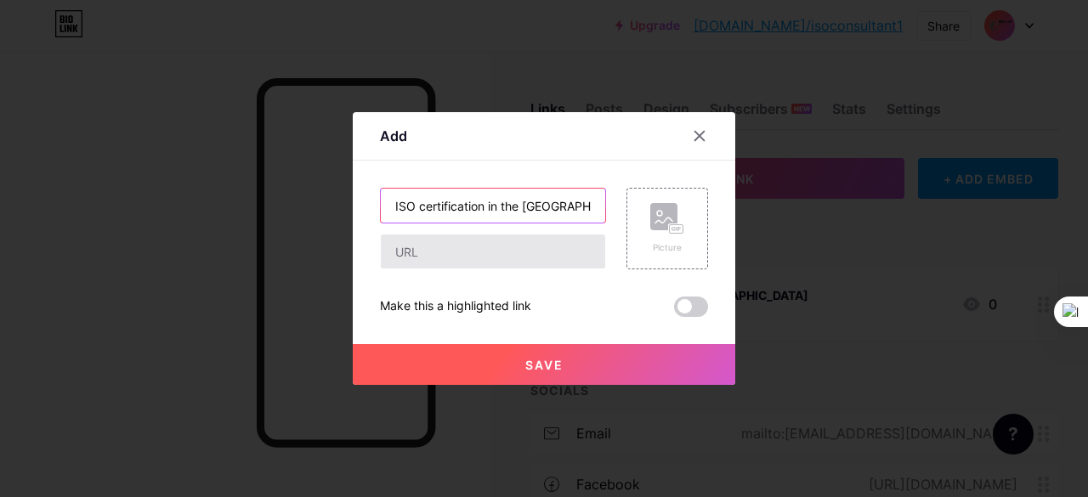
type input "ISO certification in the [GEOGRAPHIC_DATA]"
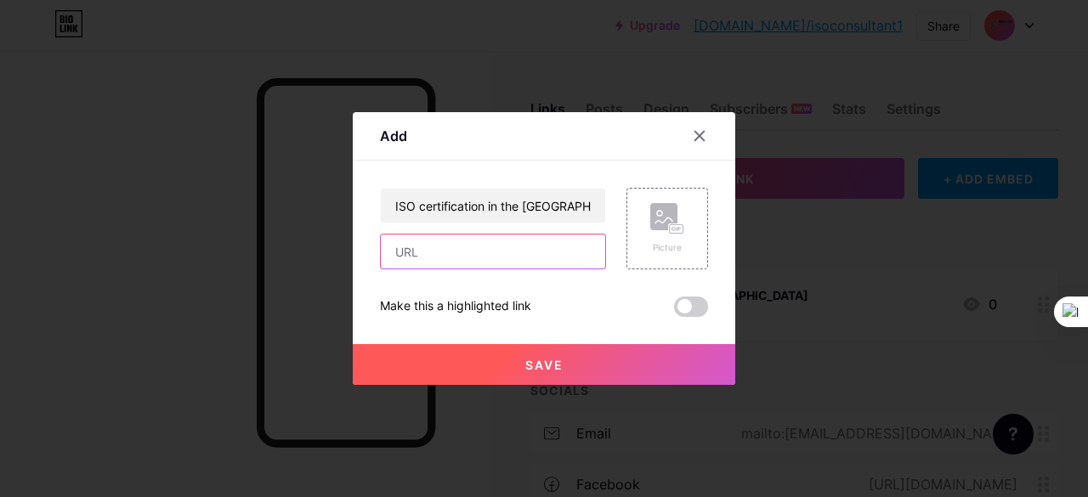
click at [524, 255] on input "text" at bounding box center [493, 252] width 224 height 34
paste input "[URL][DOMAIN_NAME]"
type input "[URL][DOMAIN_NAME]"
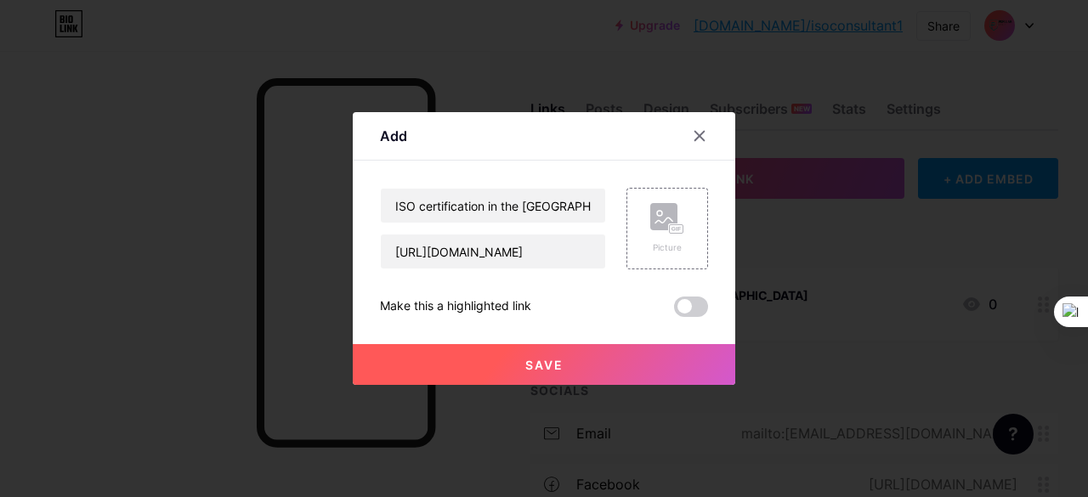
click at [552, 372] on button "Save" at bounding box center [544, 364] width 383 height 41
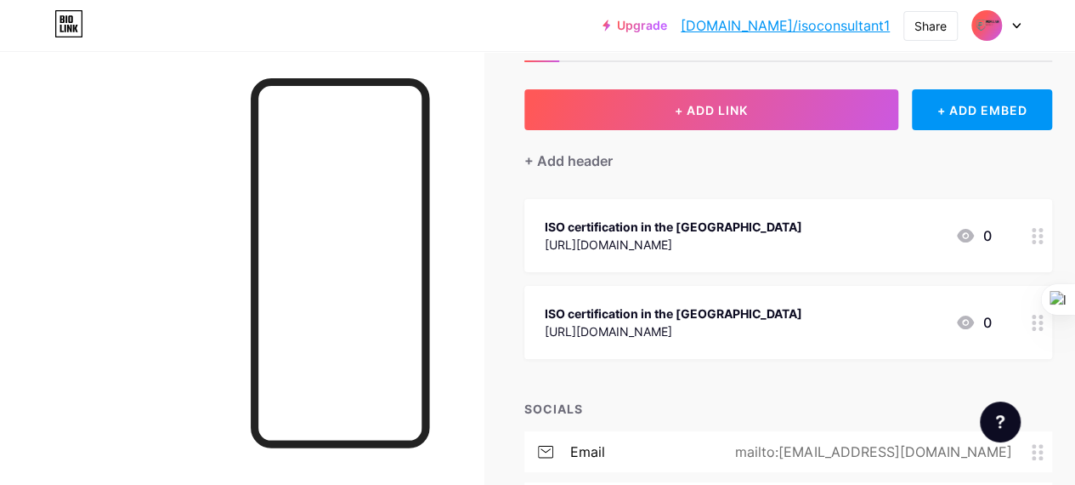
scroll to position [85, 0]
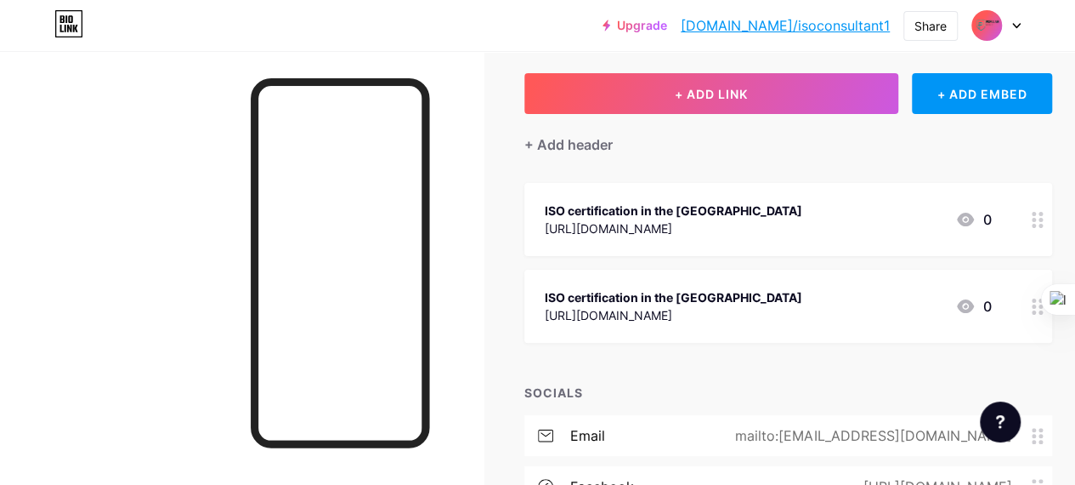
click at [1044, 221] on icon at bounding box center [1038, 220] width 12 height 16
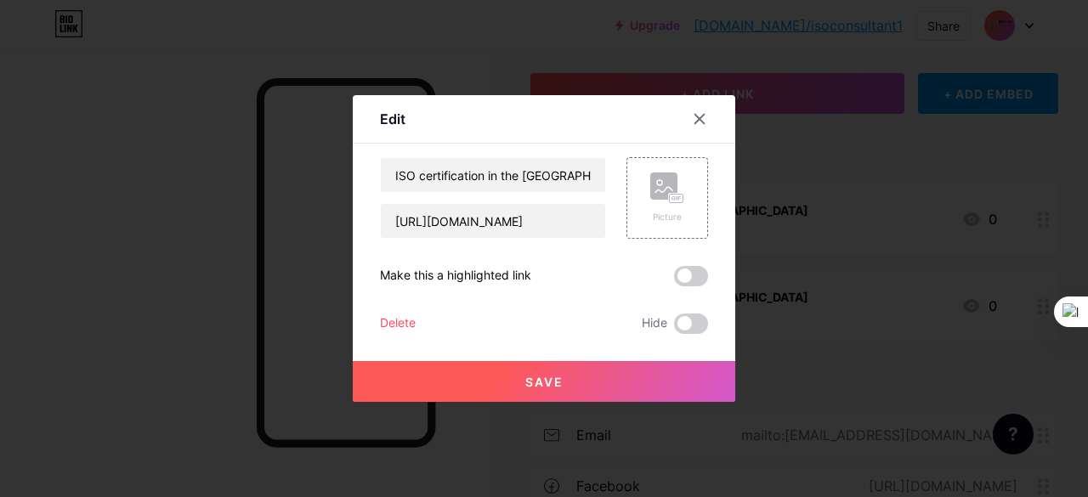
click at [391, 325] on div "Delete" at bounding box center [398, 324] width 36 height 20
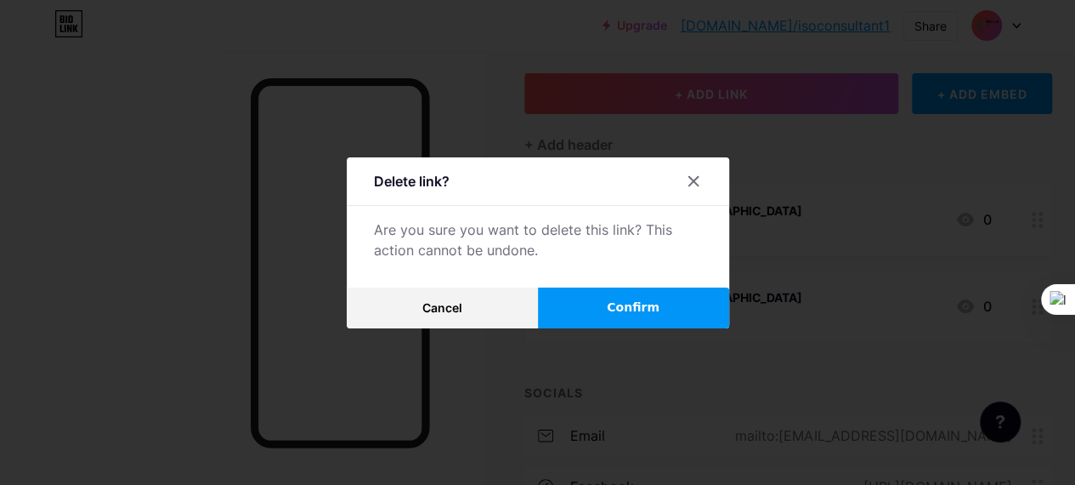
click at [631, 309] on span "Confirm" at bounding box center [633, 307] width 53 height 18
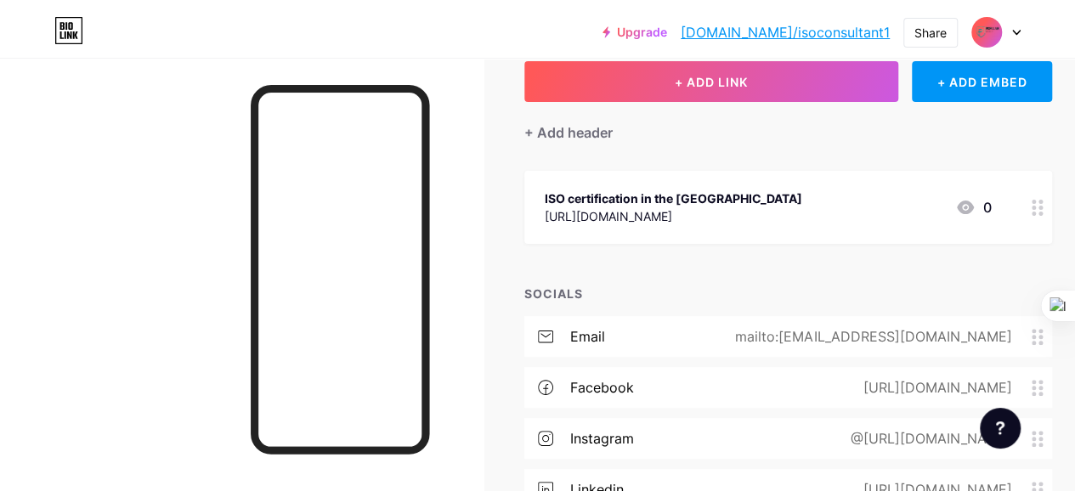
scroll to position [0, 0]
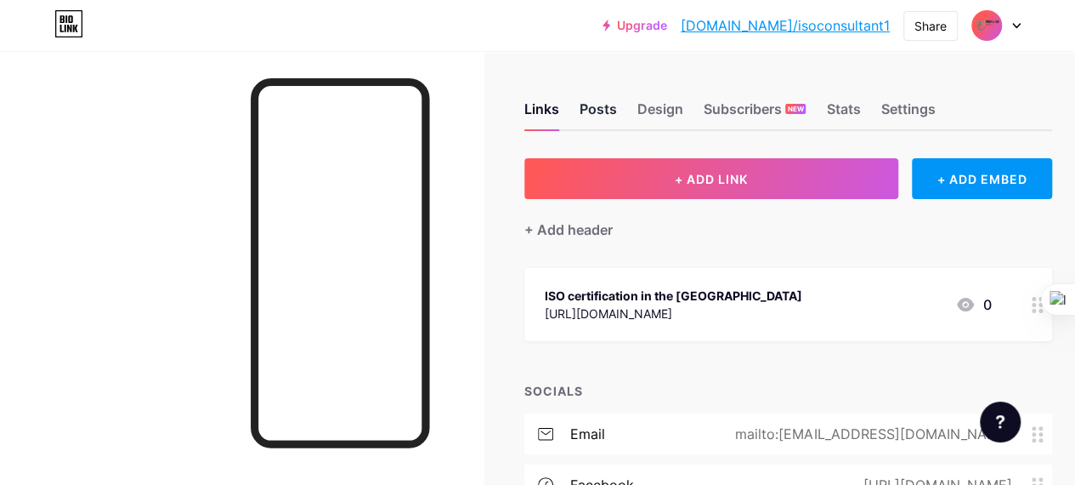
click at [600, 113] on div "Posts" at bounding box center [598, 114] width 37 height 31
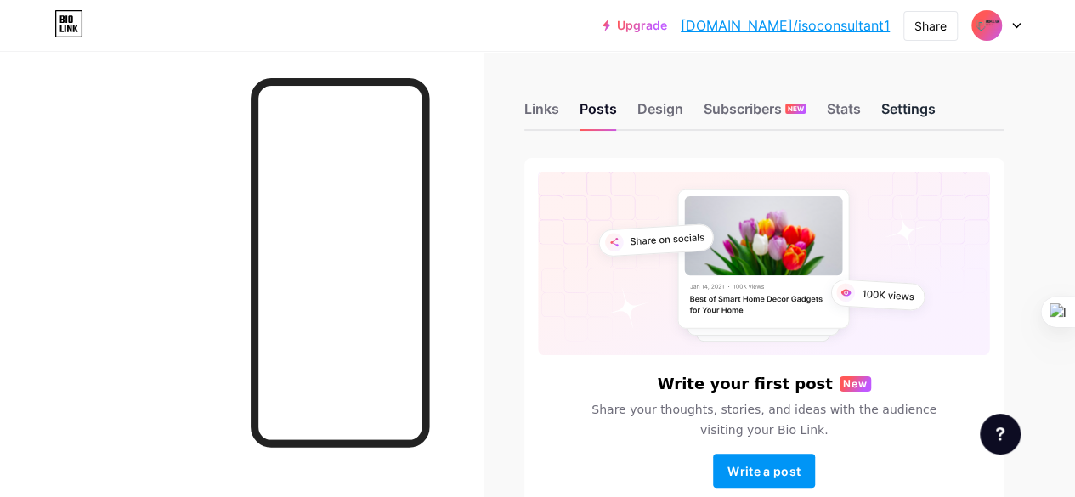
click at [929, 118] on div "Settings" at bounding box center [908, 114] width 54 height 31
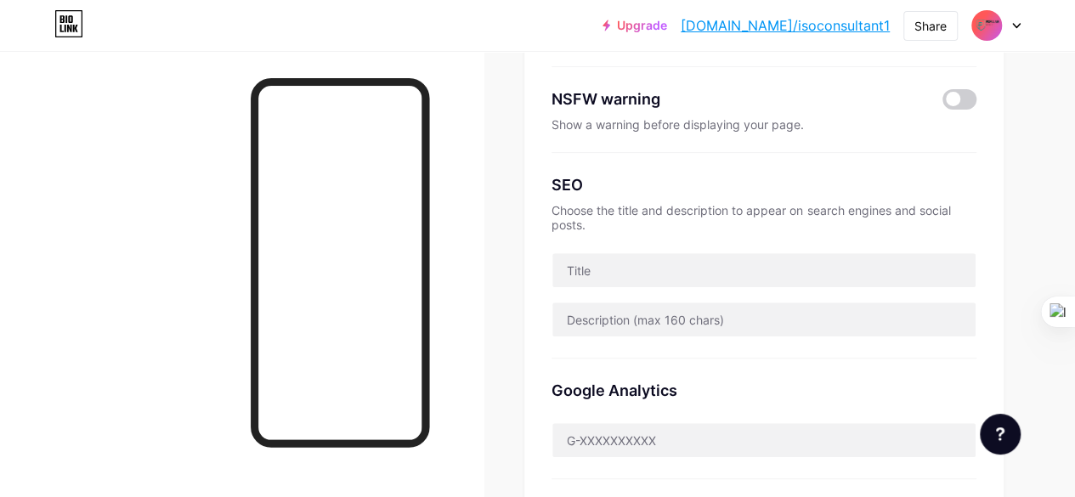
scroll to position [255, 0]
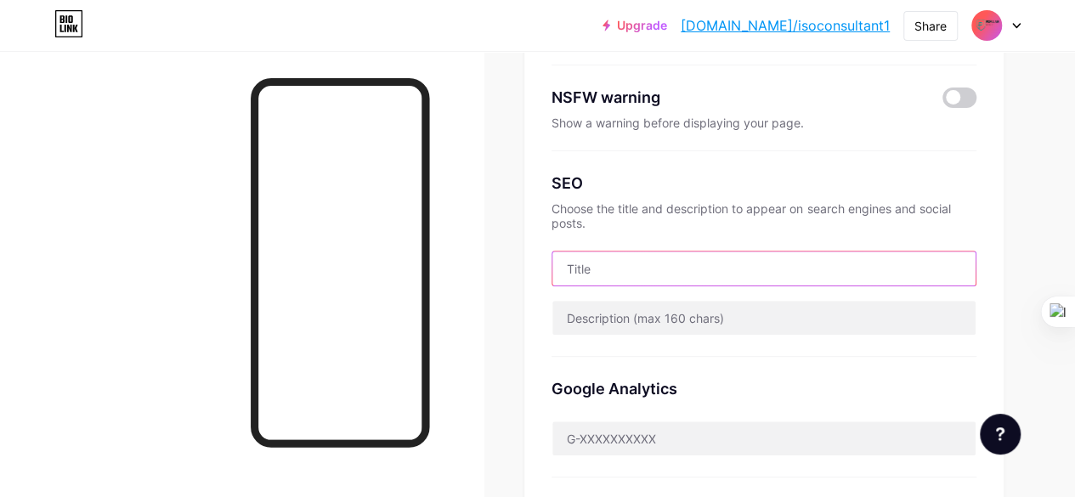
click at [777, 268] on input "text" at bounding box center [764, 269] width 423 height 34
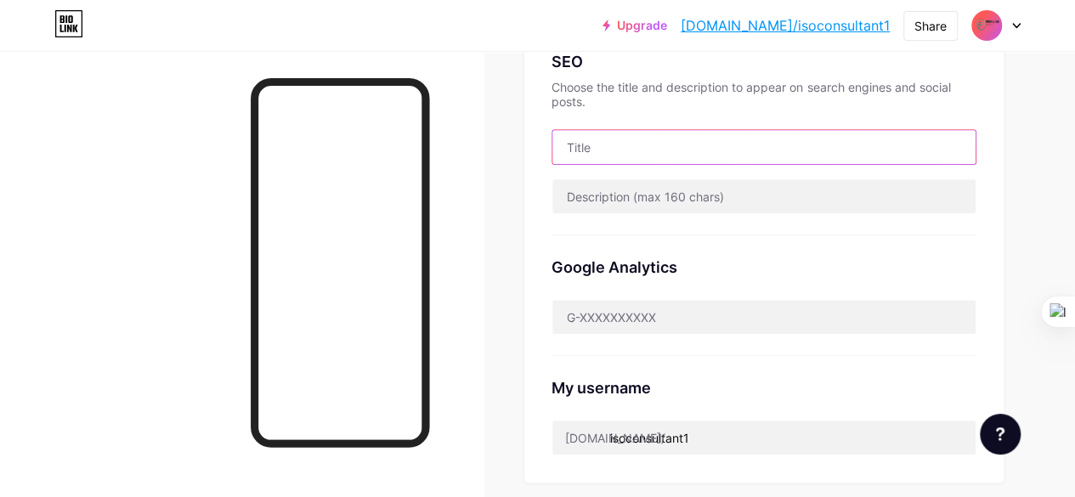
scroll to position [163, 0]
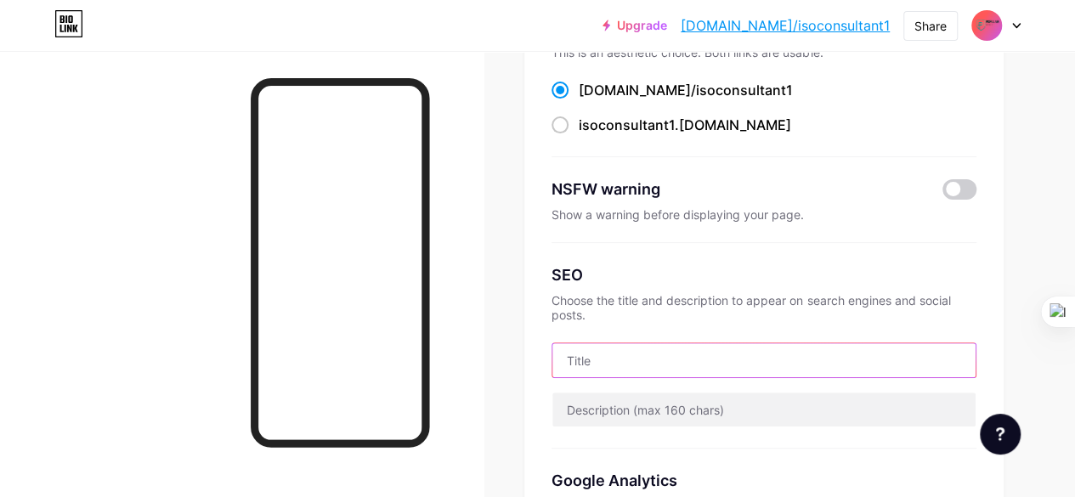
click at [621, 354] on input "text" at bounding box center [764, 360] width 423 height 34
paste input "ISO certification in the [GEOGRAPHIC_DATA]"
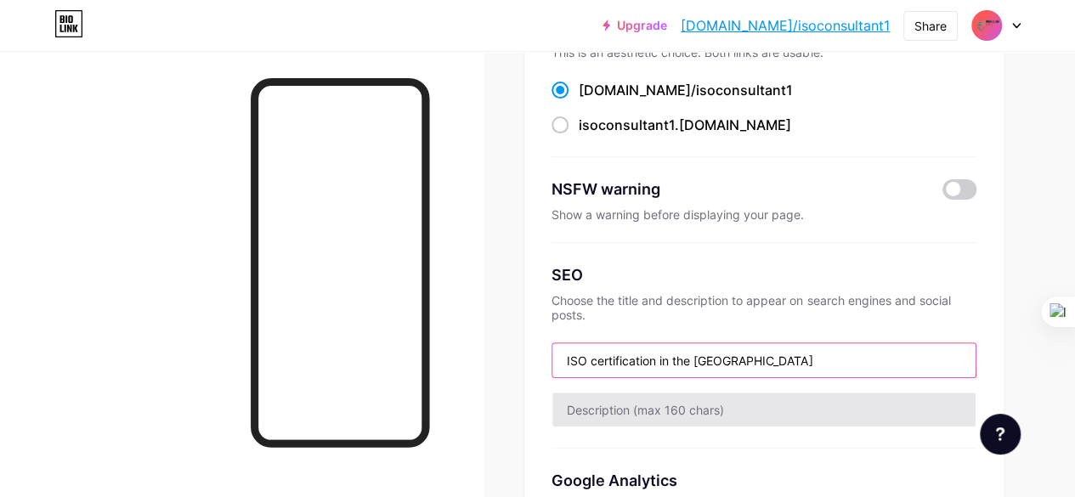
type input "ISO certification in the [GEOGRAPHIC_DATA]"
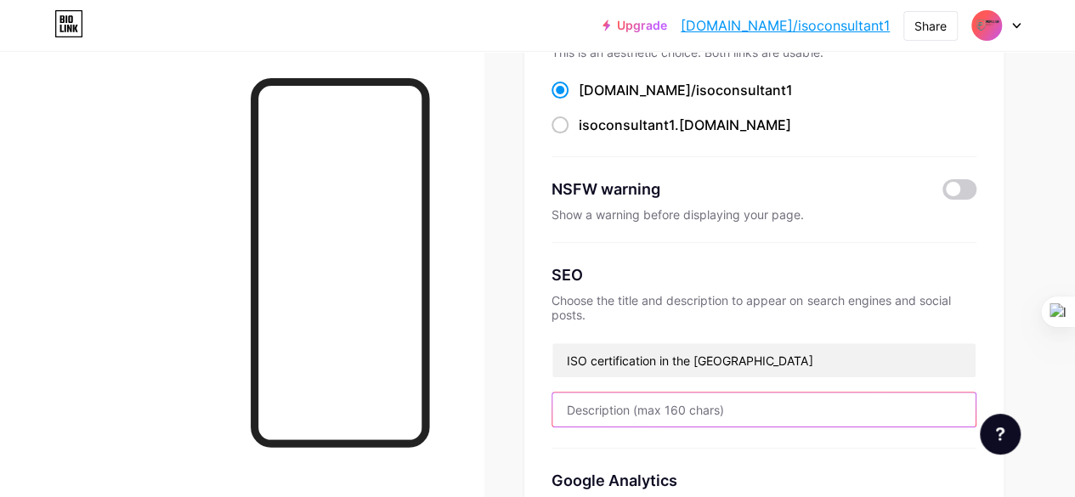
click at [749, 410] on input "text" at bounding box center [764, 410] width 423 height 34
click at [643, 416] on input "text" at bounding box center [764, 410] width 423 height 34
paste input "PopularCert Philippines is a trusted leader in ISO certification in the Philipp…"
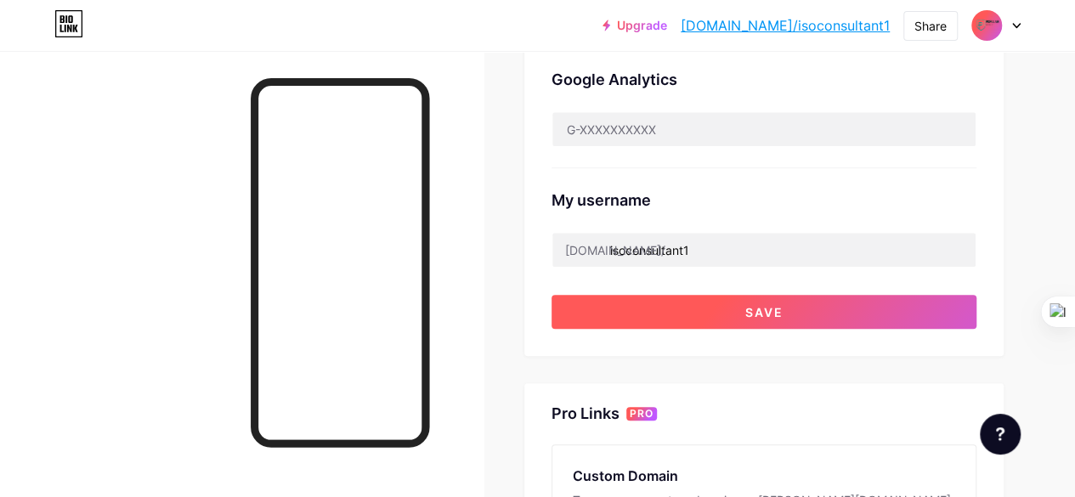
scroll to position [564, 0]
type input "PopularCert Philippines is a trusted leader in ISO certification in the Philipp…"
click at [821, 311] on button "Save" at bounding box center [764, 312] width 425 height 34
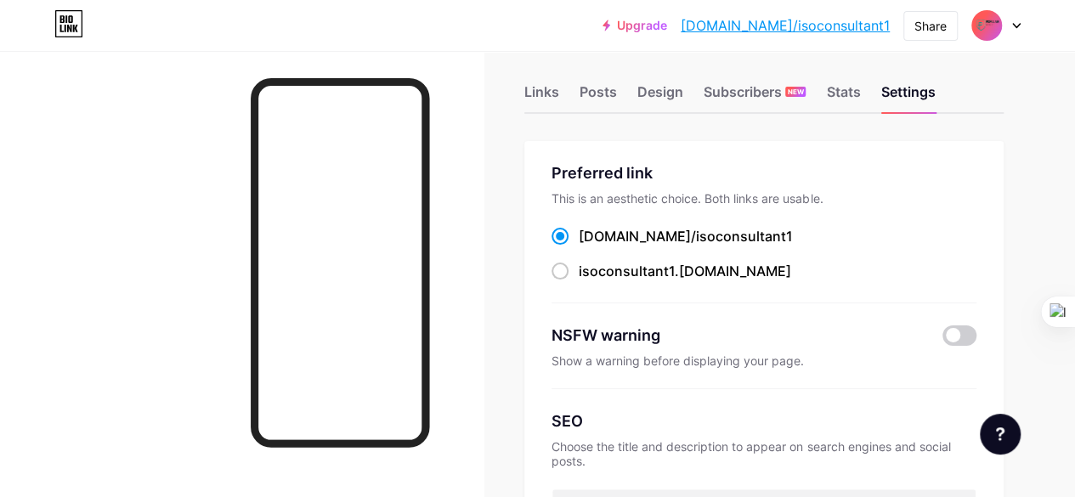
scroll to position [0, 0]
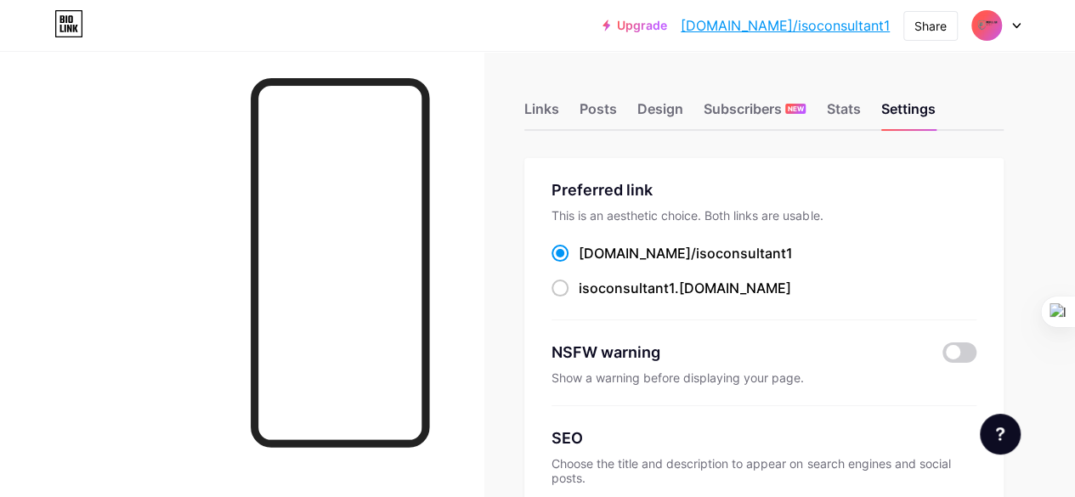
click at [995, 24] on img at bounding box center [986, 25] width 27 height 27
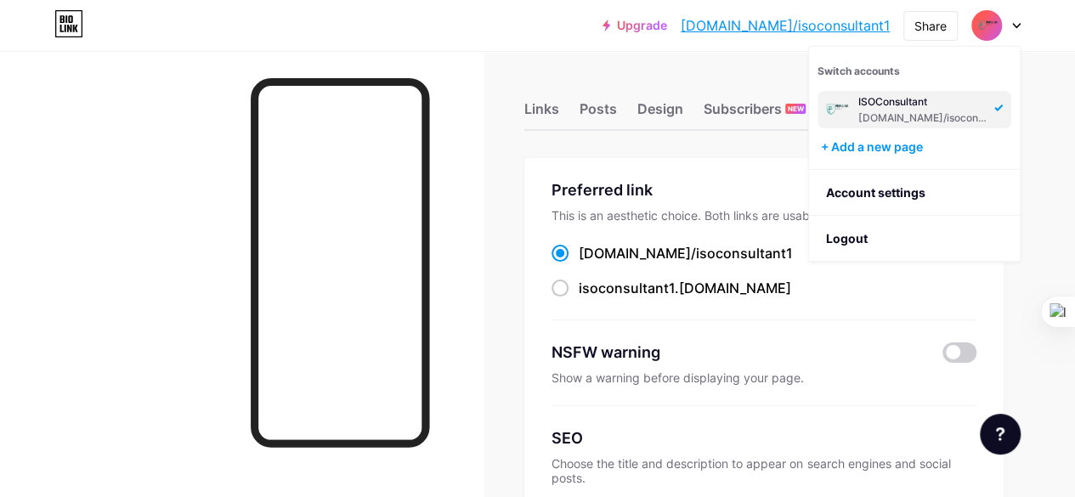
click at [927, 115] on div "[DOMAIN_NAME]/isoconsultant1" at bounding box center [924, 118] width 131 height 14
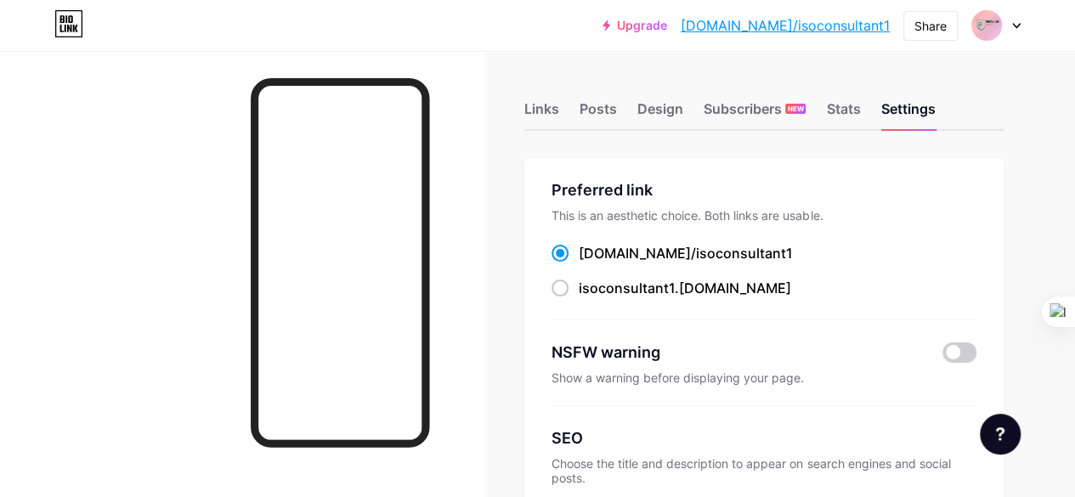
click at [803, 19] on link "[DOMAIN_NAME]/isoconsultant1" at bounding box center [785, 25] width 209 height 20
